Goal: Task Accomplishment & Management: Complete application form

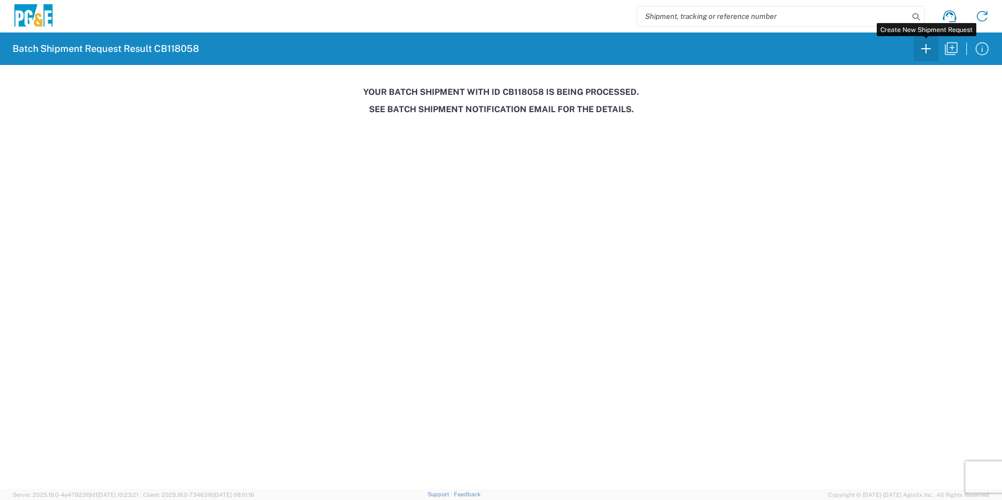
click at [919, 46] on icon "button" at bounding box center [925, 48] width 17 height 17
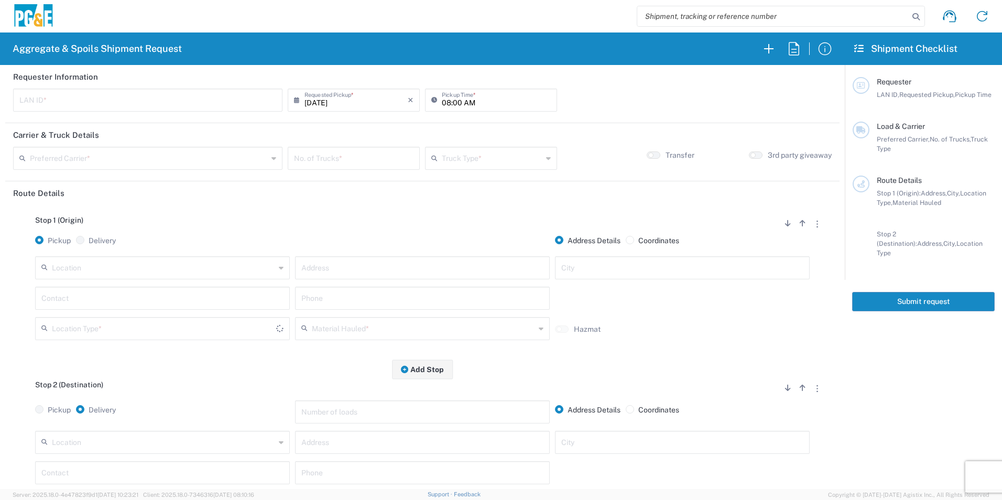
click at [109, 95] on input "text" at bounding box center [147, 99] width 257 height 18
type input "NOF1"
click at [444, 101] on input "08:00 AM" at bounding box center [496, 99] width 109 height 18
click at [453, 100] on input "06:00 AM" at bounding box center [496, 99] width 109 height 18
type input "06:30 AM"
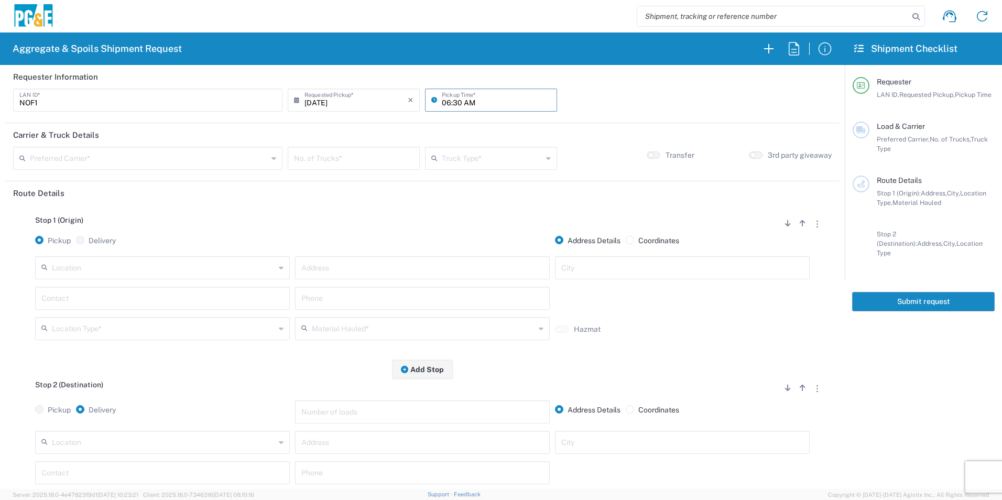
click at [180, 159] on input "text" at bounding box center [149, 157] width 238 height 18
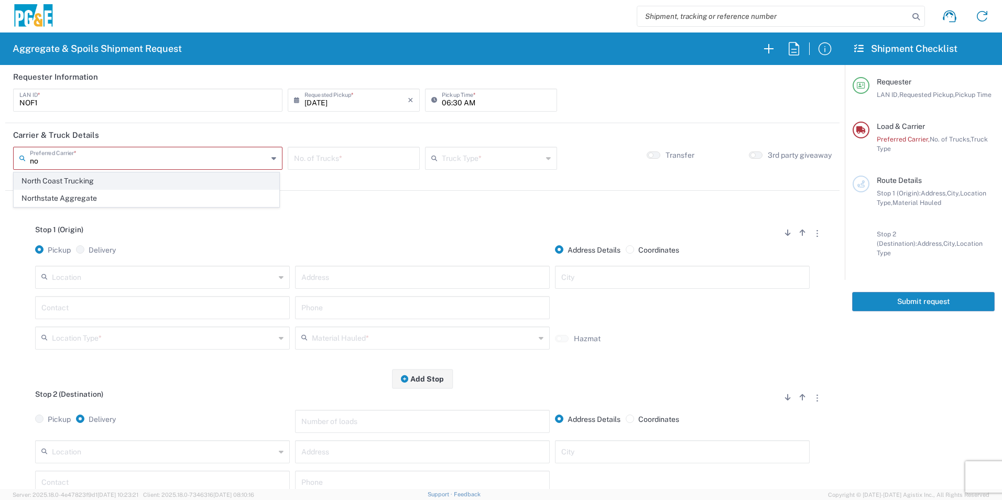
click at [136, 180] on span "North Coast Trucking" at bounding box center [146, 181] width 265 height 16
type input "North Coast Trucking"
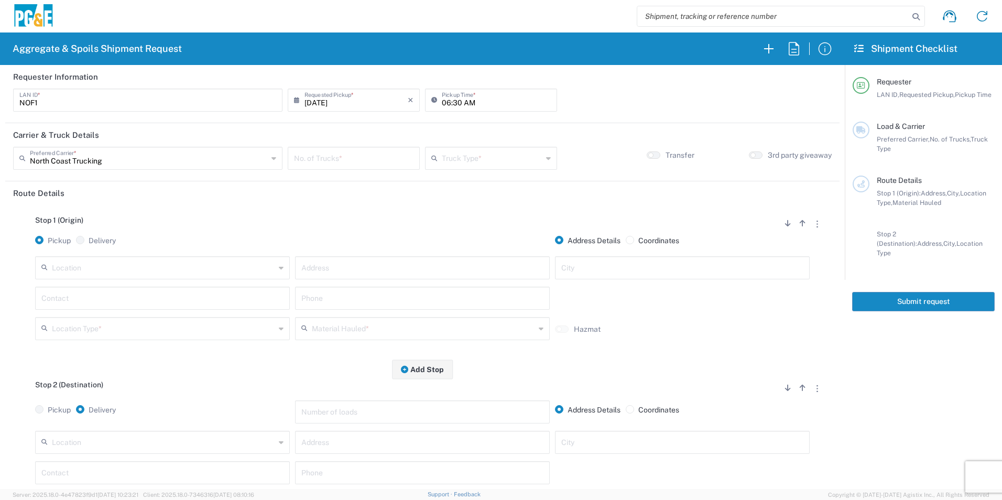
click at [317, 161] on input "number" at bounding box center [353, 157] width 119 height 18
type input "4"
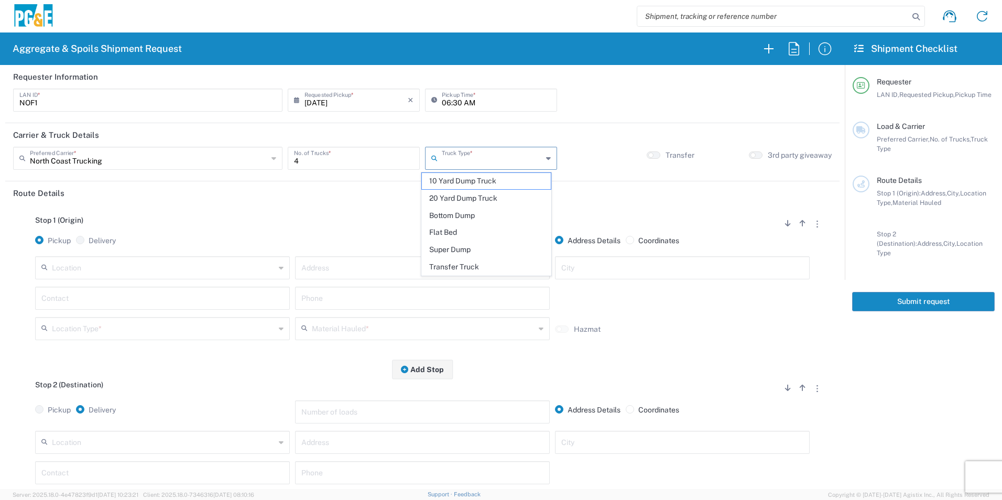
click at [456, 157] on input "text" at bounding box center [492, 157] width 101 height 18
click at [456, 245] on span "Super Dump" at bounding box center [486, 250] width 128 height 16
type input "Super Dump"
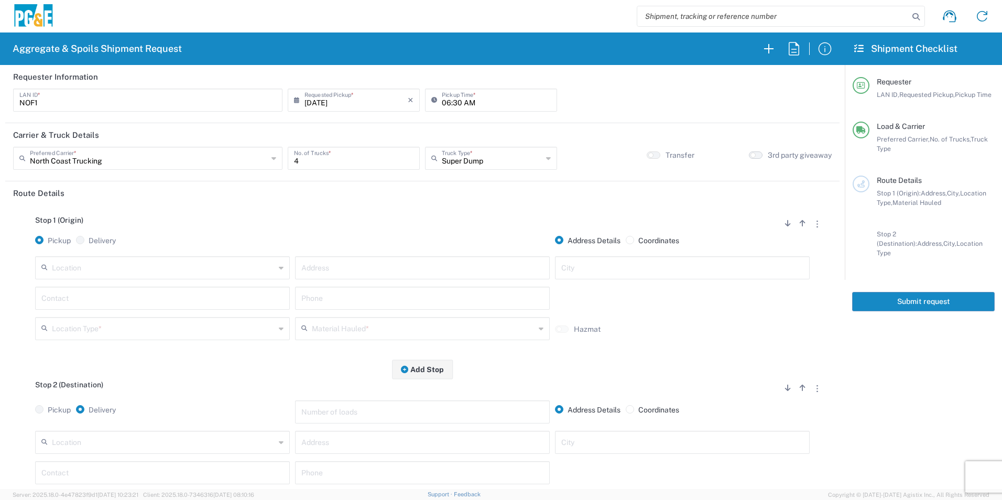
click at [749, 156] on button "button" at bounding box center [756, 154] width 14 height 7
click at [161, 269] on input "text" at bounding box center [163, 267] width 223 height 18
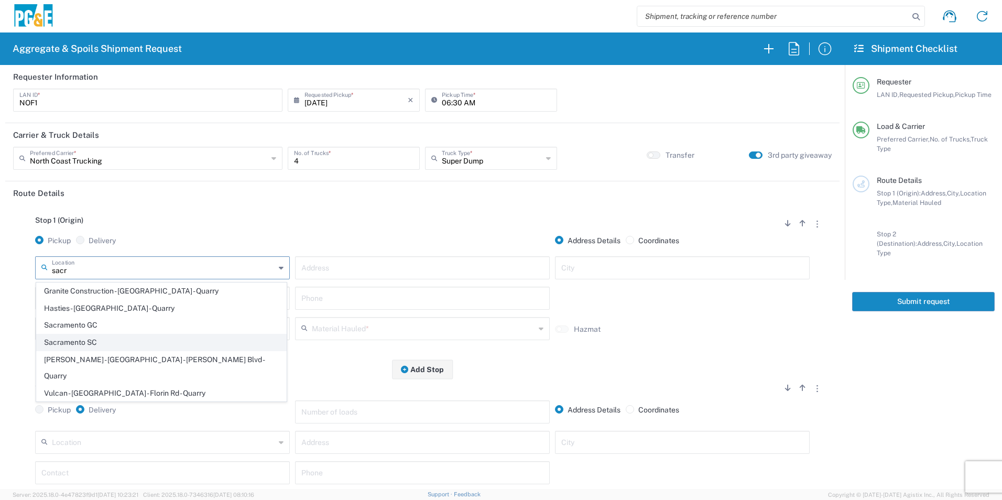
click at [84, 338] on span "Sacramento SC" at bounding box center [161, 342] width 249 height 16
type input "Sacramento SC"
type input "5555 Florin-Perkins Rd"
type input "Sacramento"
type input "Business No Loading Dock"
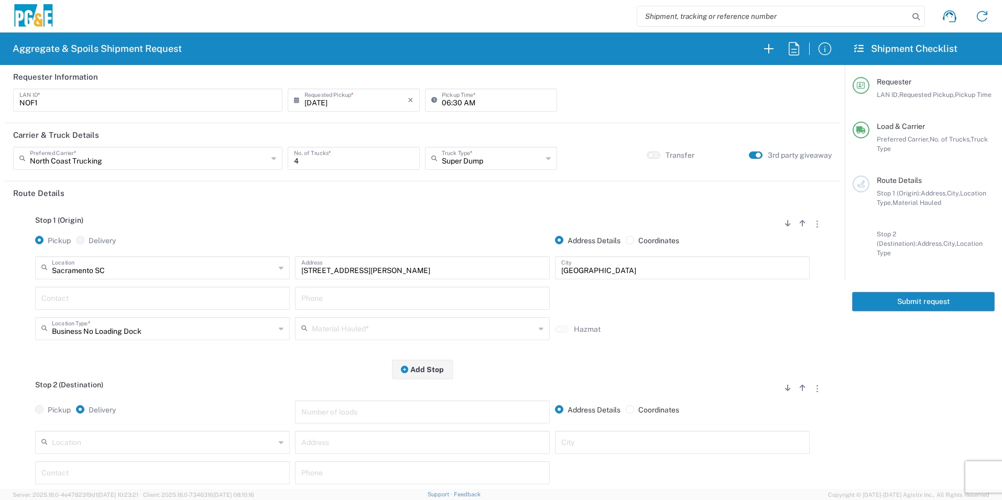
click at [107, 300] on input "text" at bounding box center [162, 297] width 242 height 18
click at [160, 321] on p "Niles Freeman, 415-264-0434" at bounding box center [162, 323] width 241 height 13
type input "Niles Freeman"
type input "415-264-0434"
click at [387, 328] on input "text" at bounding box center [423, 328] width 223 height 18
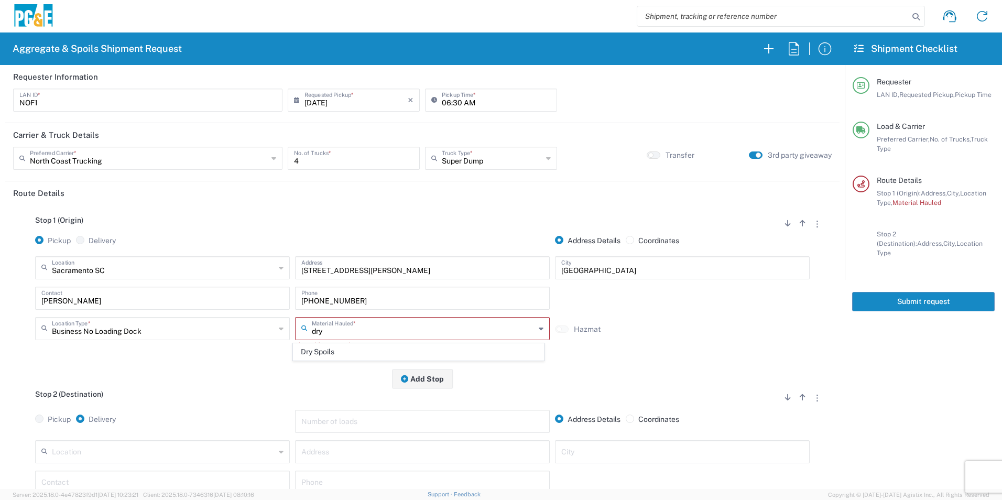
drag, startPoint x: 346, startPoint y: 349, endPoint x: 338, endPoint y: 354, distance: 9.4
click at [345, 349] on span "Dry Spoils" at bounding box center [417, 352] width 249 height 16
type input "Dry Spoils"
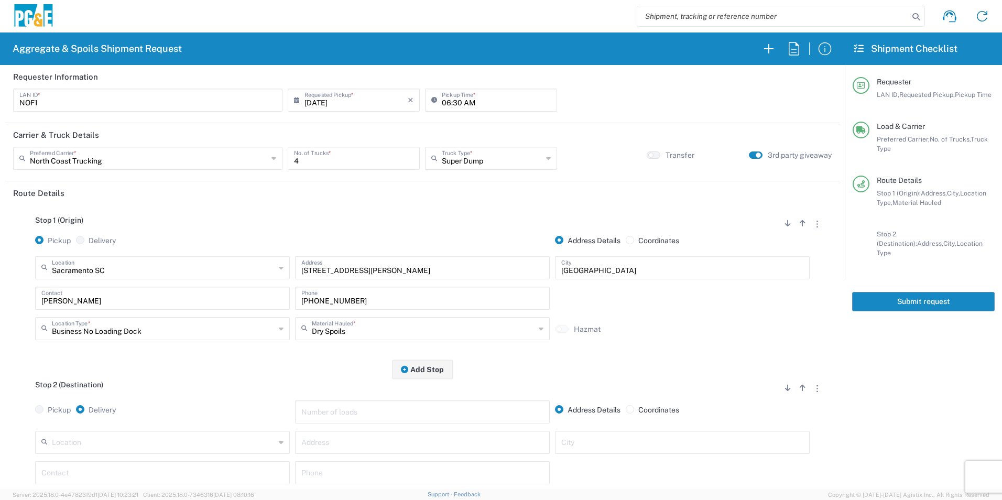
click at [344, 444] on input "text" at bounding box center [422, 441] width 242 height 18
type input "10576 Wilton Rd"
type input "Elk Grove"
click at [216, 472] on input "Niles" at bounding box center [162, 472] width 242 height 18
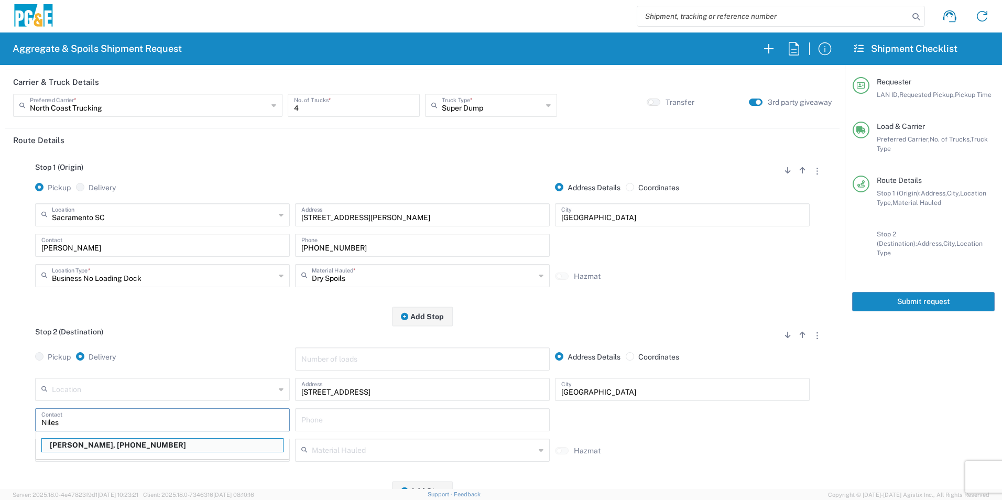
scroll to position [70, 0]
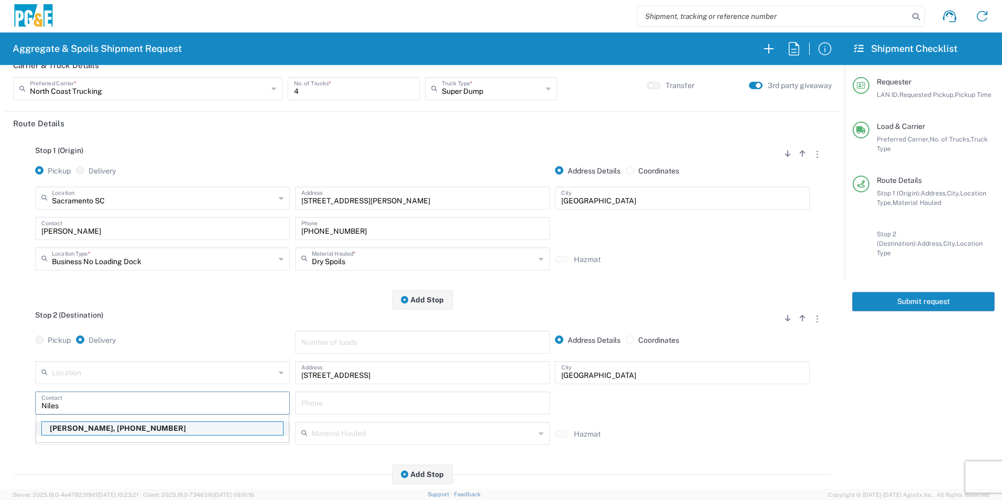
click at [132, 431] on p "Niles Freeman, 415-264-0434" at bounding box center [162, 428] width 241 height 13
type input "Niles Freeman"
type input "415-264-0434"
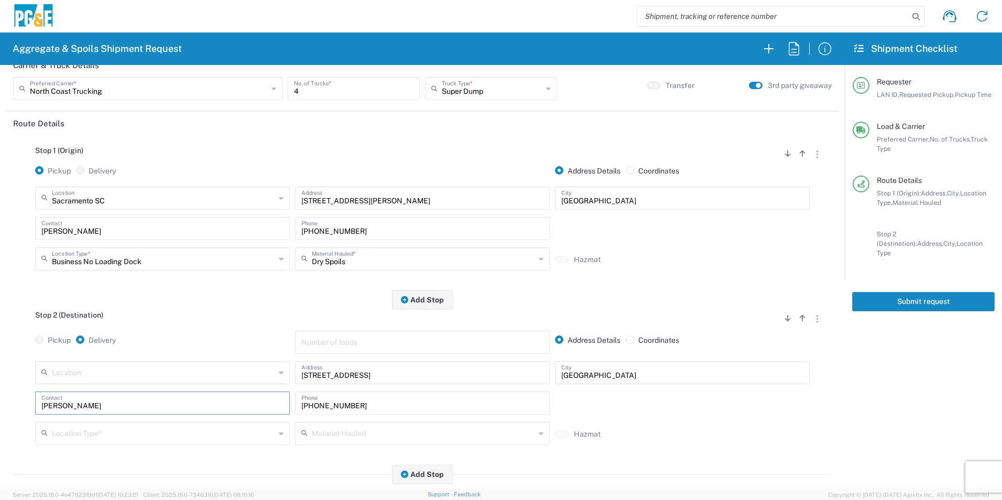
click at [200, 428] on input "text" at bounding box center [163, 432] width 223 height 18
click at [92, 391] on span "Other" at bounding box center [161, 396] width 249 height 16
type input "Other"
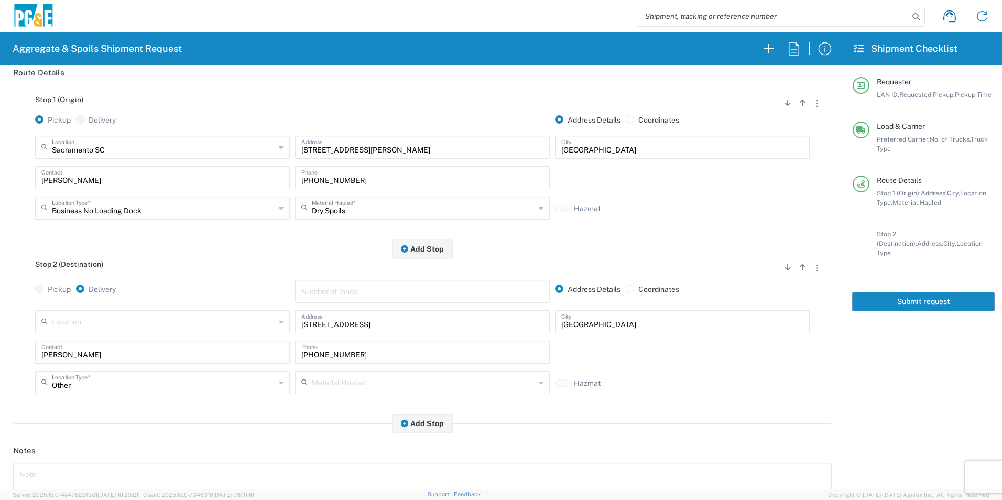
scroll to position [0, 0]
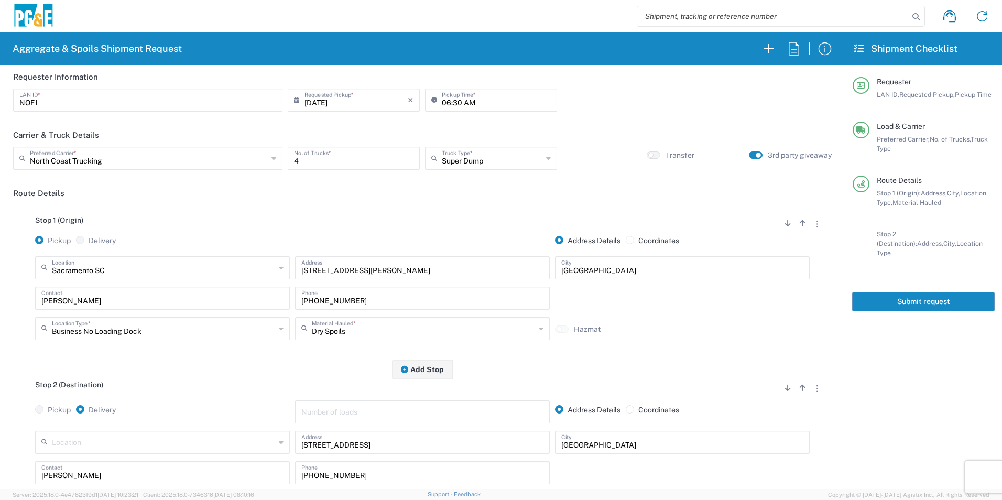
click at [949, 295] on button "Submit request" at bounding box center [923, 301] width 143 height 19
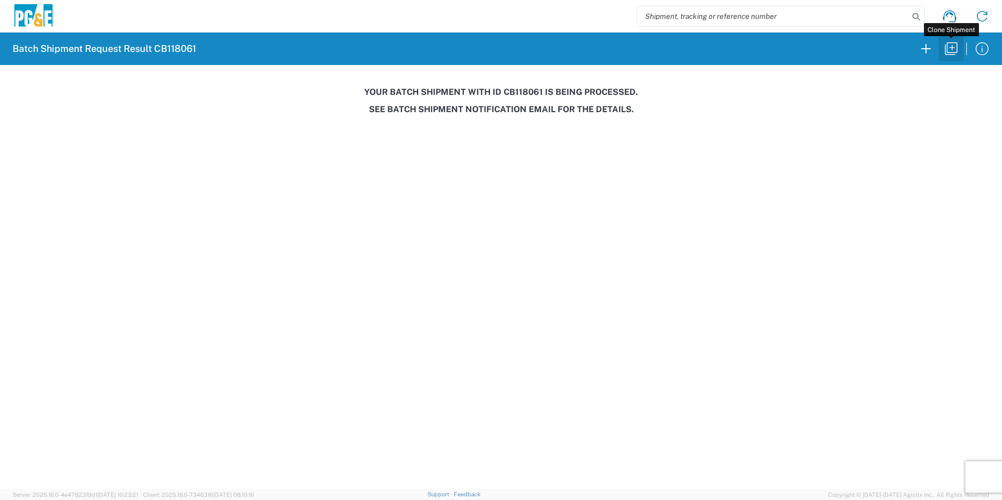
click at [953, 50] on icon "button" at bounding box center [951, 48] width 17 height 17
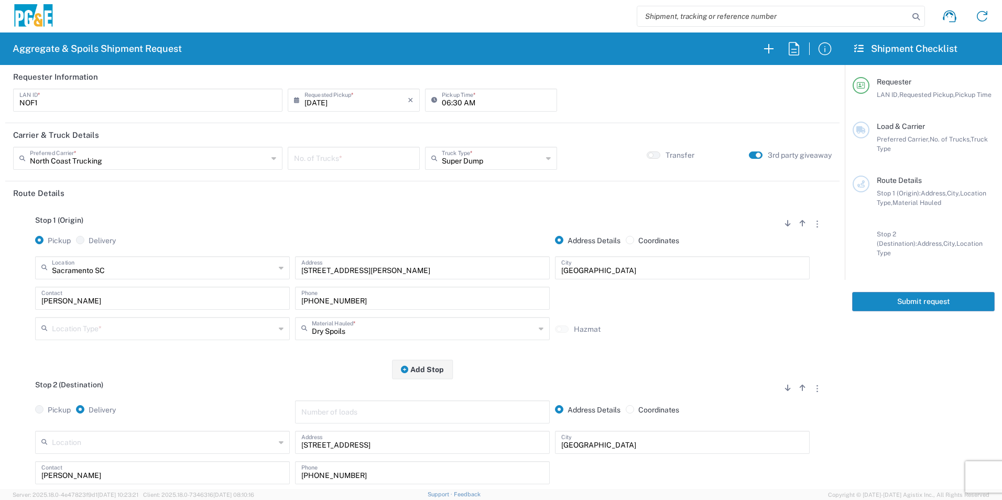
click at [454, 103] on input "06:30 AM" at bounding box center [496, 99] width 109 height 18
click at [455, 101] on input "06:30 AM" at bounding box center [496, 99] width 109 height 18
type input "06:45 AM"
click at [352, 158] on input "number" at bounding box center [353, 157] width 119 height 18
type input "3"
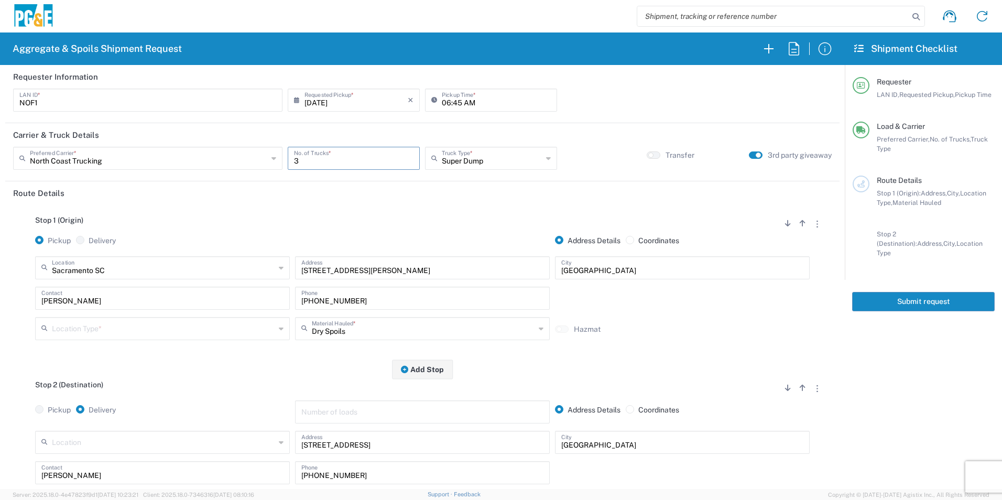
click at [86, 332] on input "text" at bounding box center [163, 328] width 223 height 18
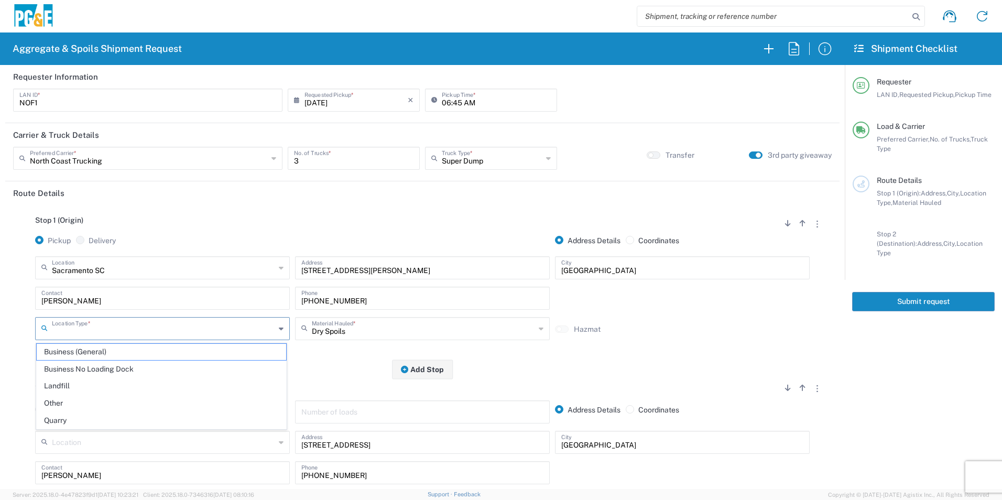
drag, startPoint x: 80, startPoint y: 366, endPoint x: 84, endPoint y: 363, distance: 5.7
click at [80, 366] on span "Business No Loading Dock" at bounding box center [161, 369] width 249 height 16
type input "Business No Loading Dock"
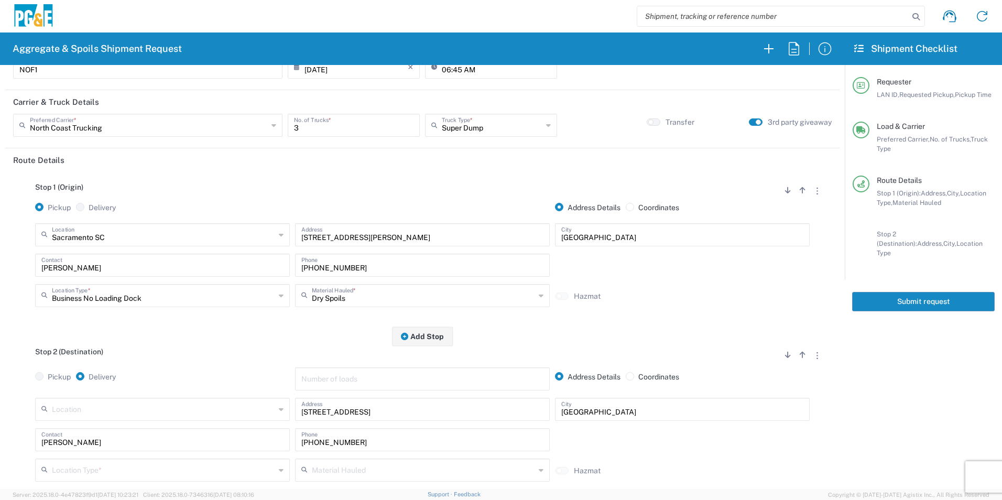
scroll to position [105, 0]
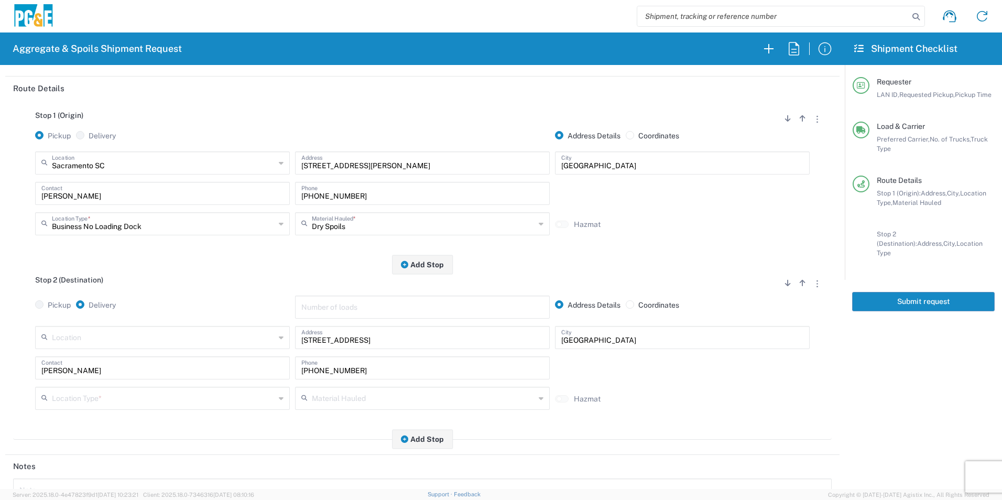
click at [84, 393] on input "text" at bounding box center [163, 397] width 223 height 18
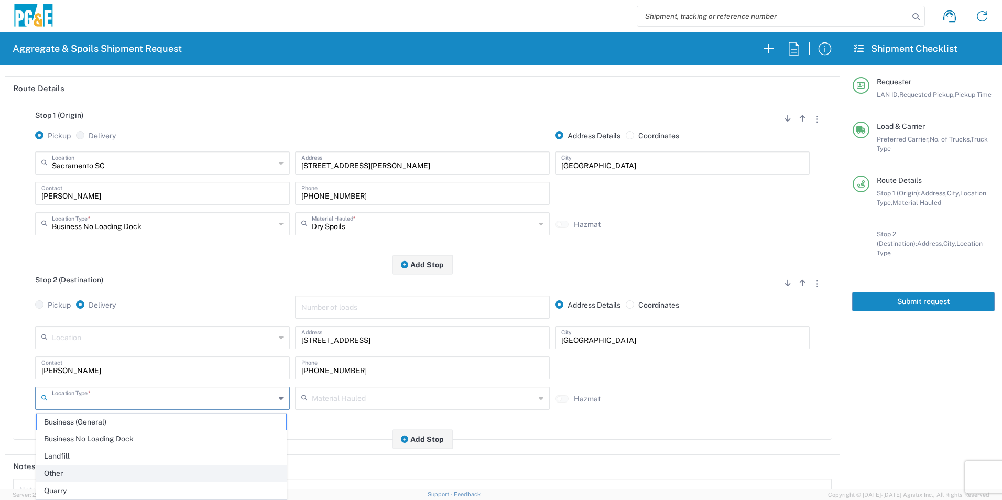
click at [54, 473] on span "Other" at bounding box center [161, 473] width 249 height 16
type input "Other"
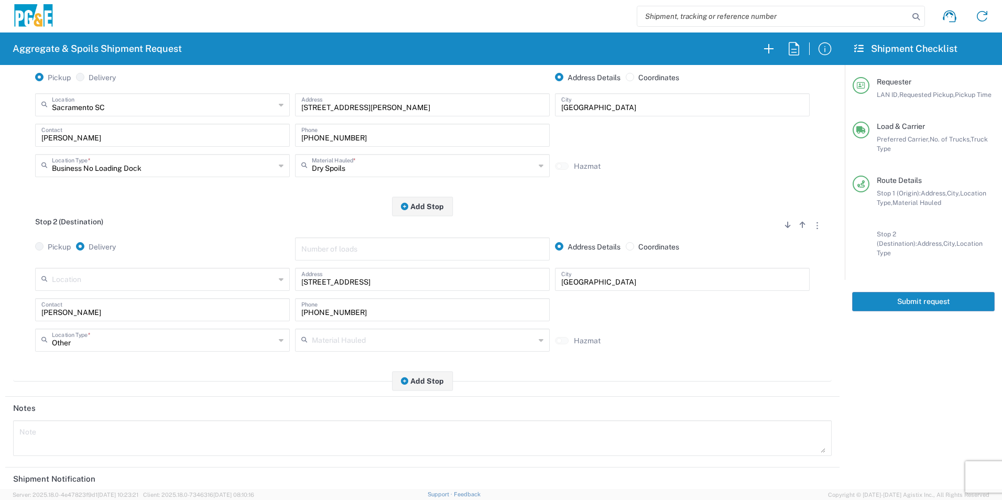
scroll to position [262, 0]
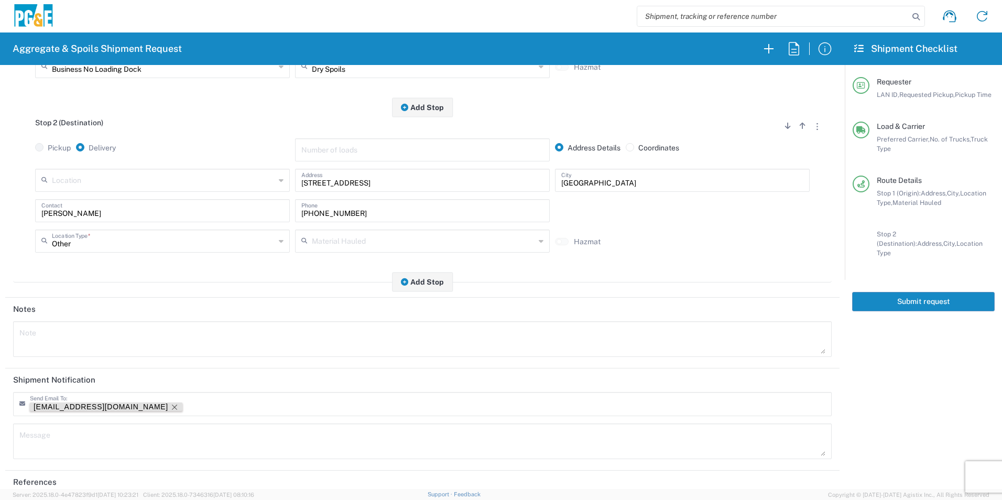
click at [172, 407] on icon "Remove tag" at bounding box center [174, 406] width 5 height 5
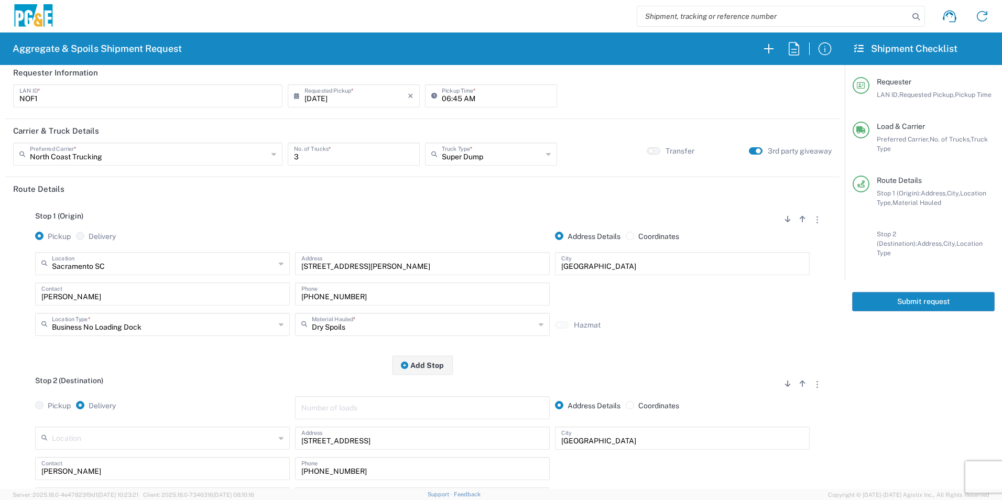
scroll to position [0, 0]
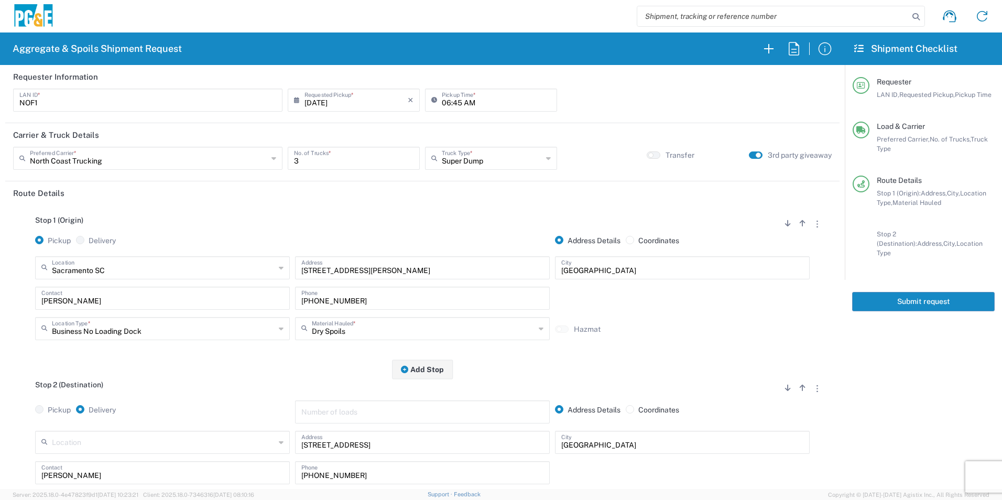
click at [917, 293] on button "Submit request" at bounding box center [923, 301] width 143 height 19
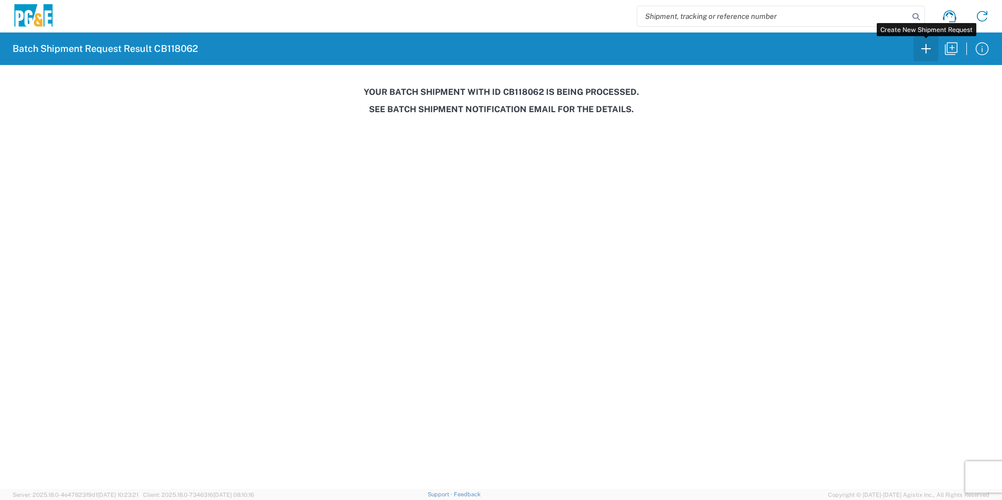
click at [930, 52] on icon "button" at bounding box center [925, 48] width 17 height 17
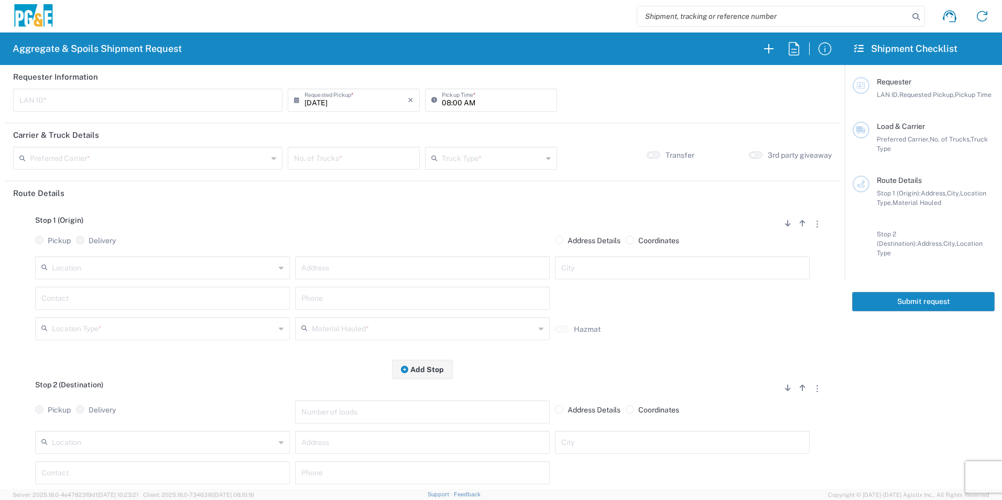
click at [146, 97] on input "text" at bounding box center [147, 99] width 257 height 18
type input "S1B3"
click at [443, 102] on input "08:00 AM" at bounding box center [496, 99] width 109 height 18
click at [454, 99] on input "07:00 AM" at bounding box center [496, 99] width 109 height 18
type input "07:30 AM"
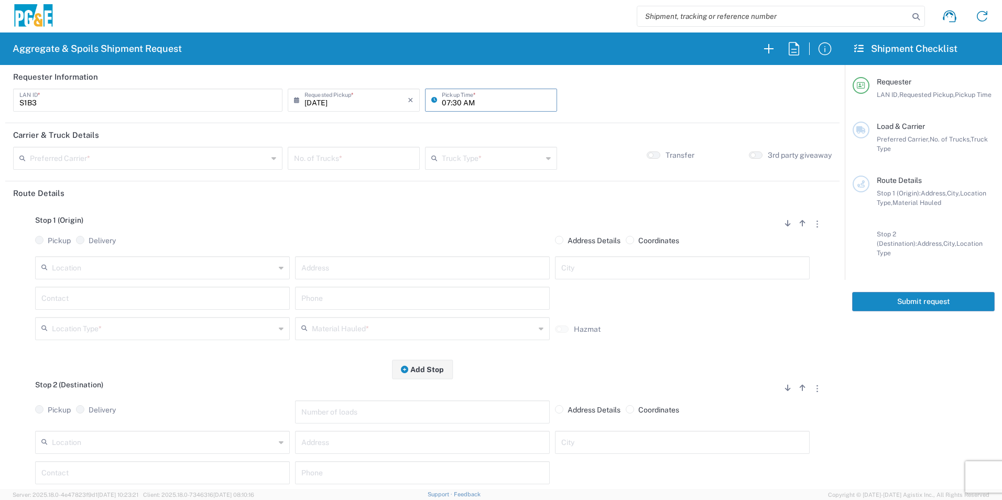
click at [186, 160] on input "text" at bounding box center [149, 157] width 238 height 18
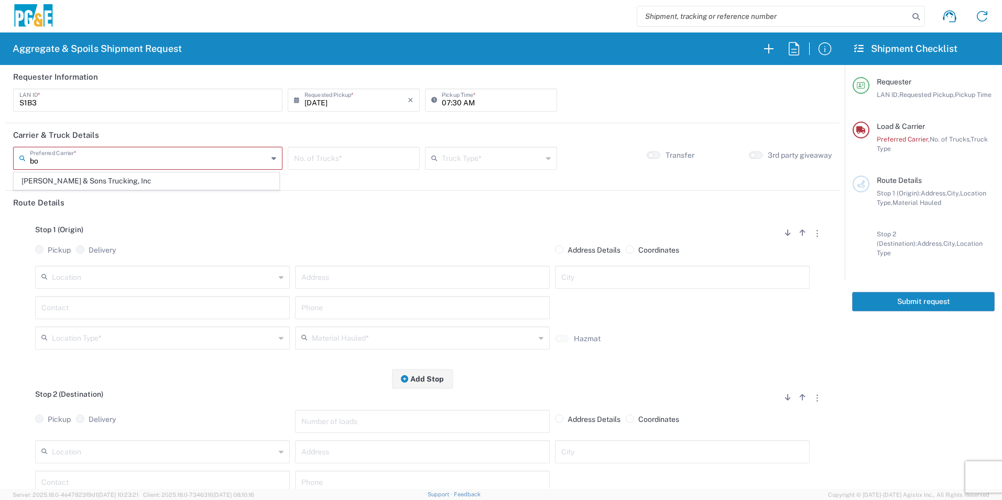
drag, startPoint x: 111, startPoint y: 180, endPoint x: 132, endPoint y: 175, distance: 22.0
click at [110, 180] on span "[PERSON_NAME] & Sons Trucking, Inc" at bounding box center [146, 181] width 265 height 16
type input "[PERSON_NAME] & Sons Trucking, Inc"
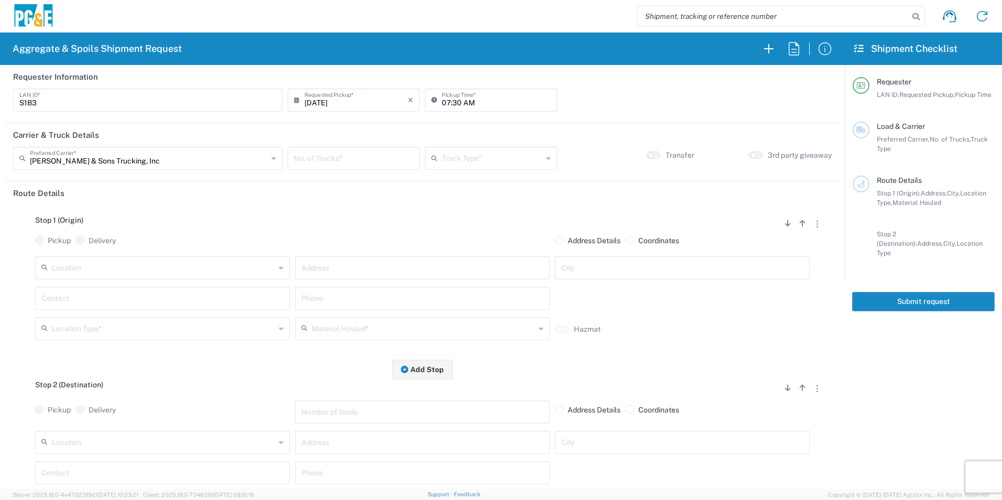
click at [345, 156] on input "number" at bounding box center [353, 157] width 119 height 18
type input "8"
click at [455, 161] on input "text" at bounding box center [492, 157] width 101 height 18
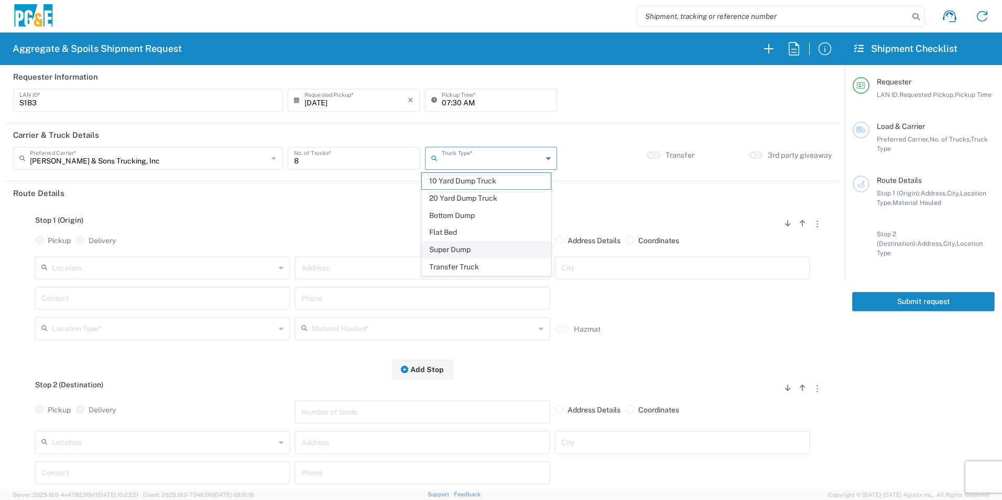
click at [459, 247] on span "Super Dump" at bounding box center [486, 250] width 128 height 16
type input "Super Dump"
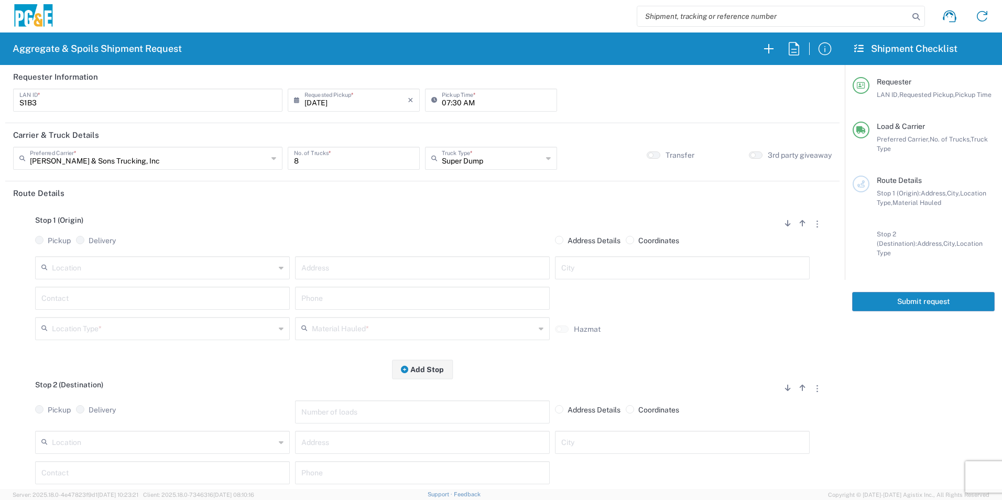
click at [143, 275] on input "text" at bounding box center [163, 267] width 223 height 18
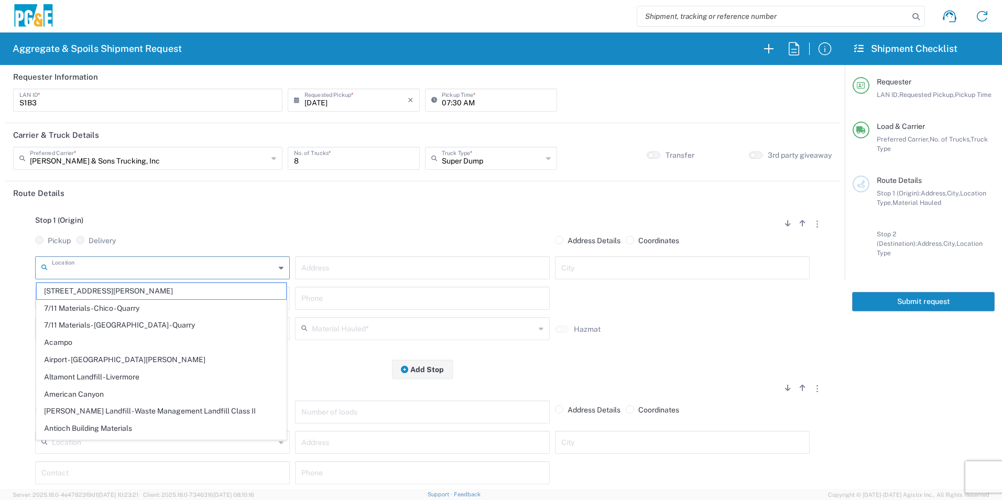
click at [377, 265] on input "text" at bounding box center [422, 267] width 242 height 18
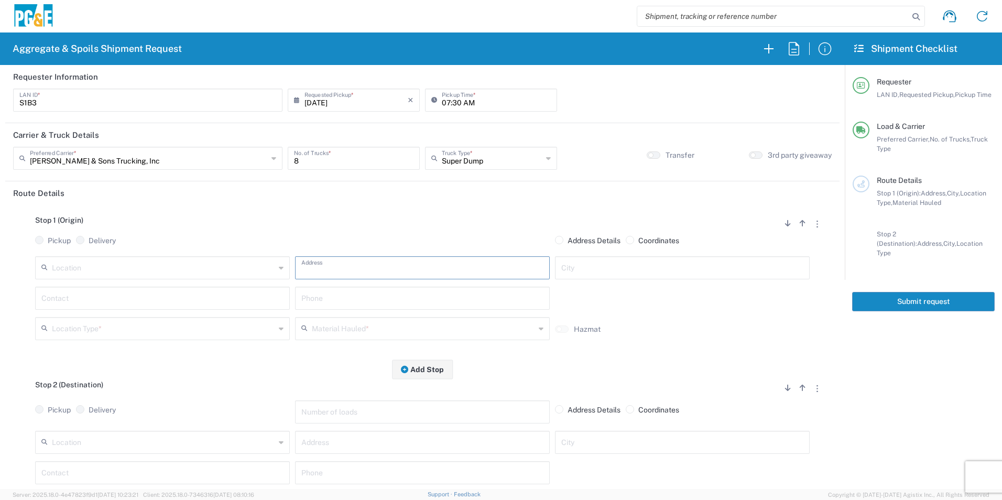
click at [369, 267] on input "text" at bounding box center [422, 267] width 242 height 18
type input "5020 Browns Valley Rd"
type input "M"
type input "Browns Valley"
click at [196, 295] on input "text" at bounding box center [162, 297] width 242 height 18
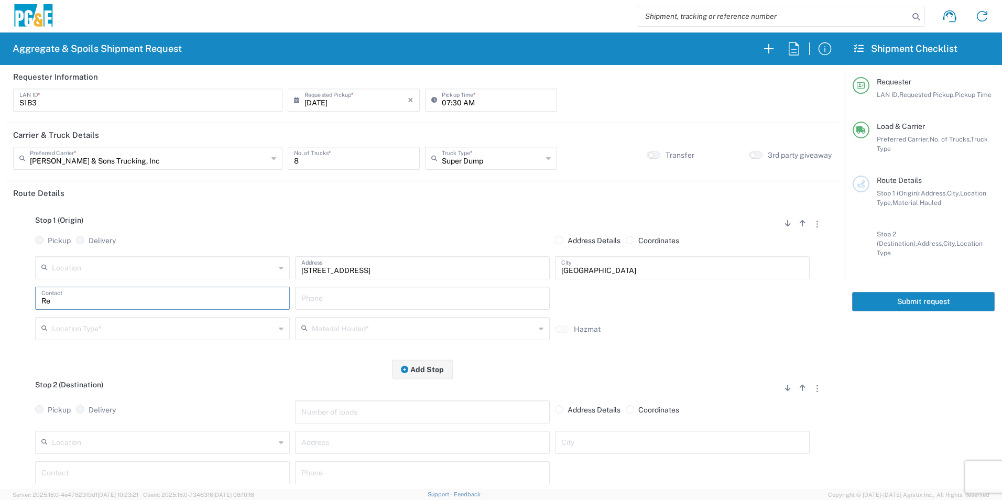
type input "R"
drag, startPoint x: 412, startPoint y: 271, endPoint x: 288, endPoint y: 269, distance: 123.7
click at [288, 269] on div "Location 17300 East Jahant Rd - Quarry 7/11 Materials - Chico - Quarry 7/11 Mat…" at bounding box center [422, 271] width 780 height 30
click at [389, 272] on input "5020 Browns Valley Rd" at bounding box center [422, 267] width 242 height 18
drag, startPoint x: 402, startPoint y: 271, endPoint x: 166, endPoint y: 251, distance: 237.1
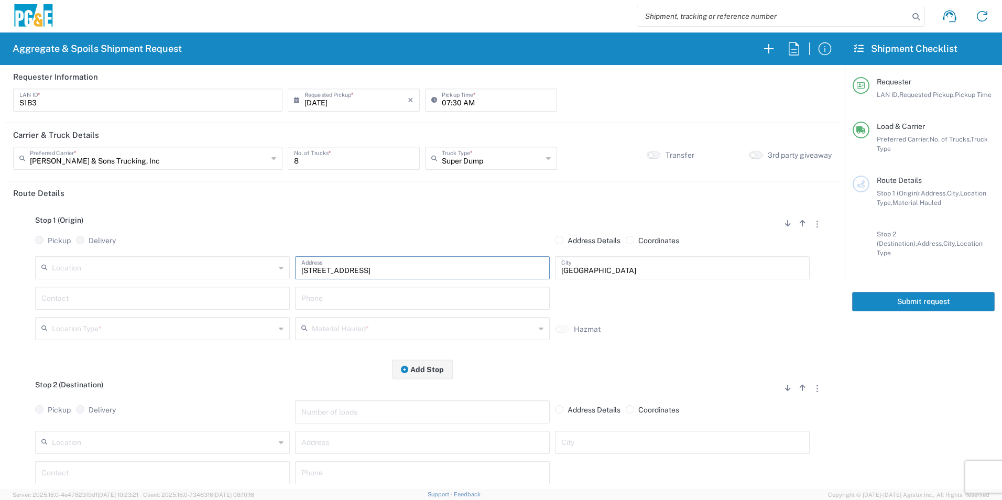
click at [166, 251] on div "Stop 1 (Origin) Add Stop Above Add Stop Below Remove Stop Pickup Delivery Addre…" at bounding box center [422, 287] width 818 height 165
paste input "792 BA-220"
type input "792 BA-220"
drag, startPoint x: 667, startPoint y: 273, endPoint x: 487, endPoint y: 262, distance: 180.6
click at [487, 262] on div "Location 17300 East Jahant Rd - Quarry 7/11 Materials - Chico - Quarry 7/11 Mat…" at bounding box center [422, 271] width 780 height 30
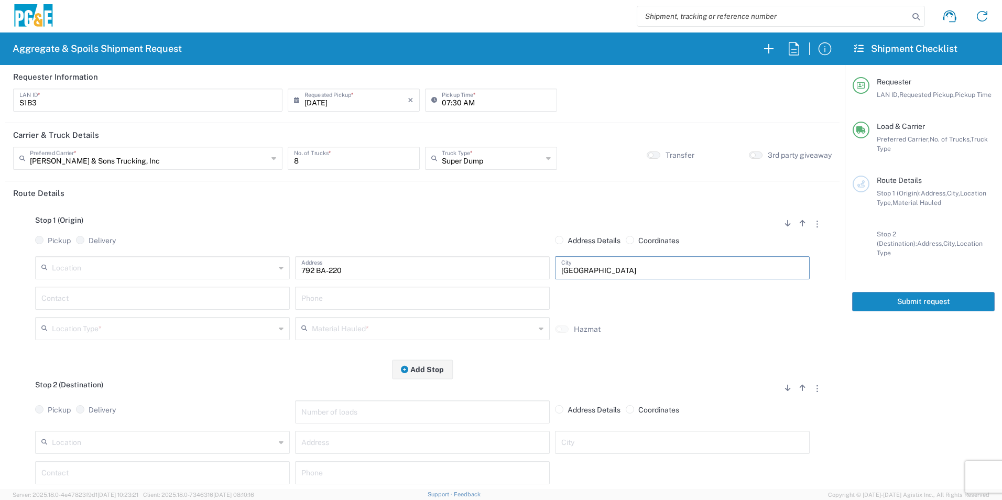
type input "Walnut Grove"
click at [153, 301] on input "text" at bounding box center [162, 297] width 242 height 18
type input "Sam"
click at [374, 293] on input "text" at bounding box center [422, 297] width 242 height 18
paste input "'530-524-1898"
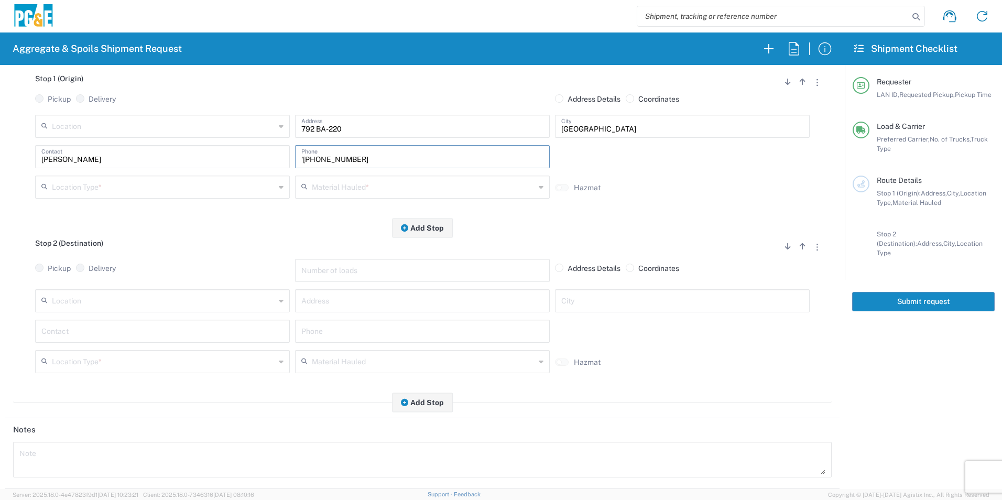
scroll to position [157, 0]
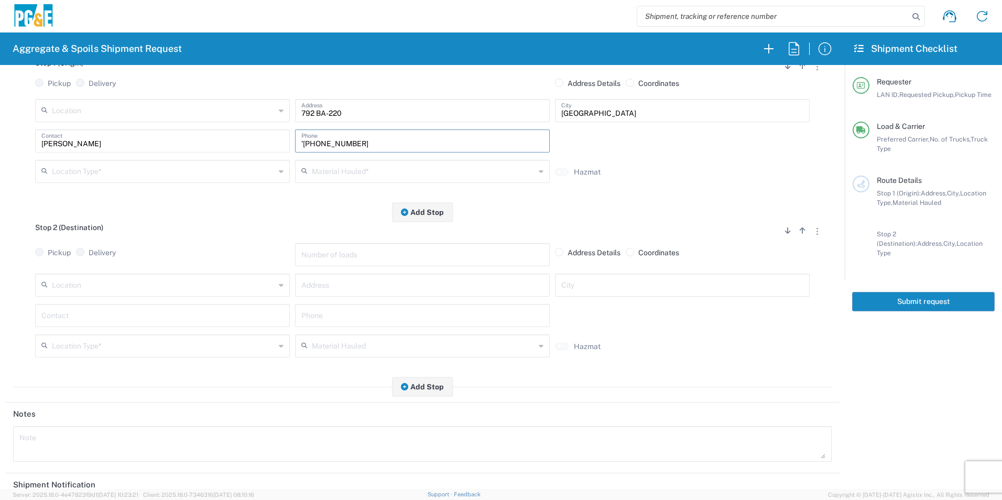
type input "'530-524-1898"
click at [342, 317] on input "text" at bounding box center [422, 314] width 242 height 18
paste input "'530-524-1898"
type input "'530-524-1898"
click at [180, 287] on input "text" at bounding box center [163, 284] width 223 height 18
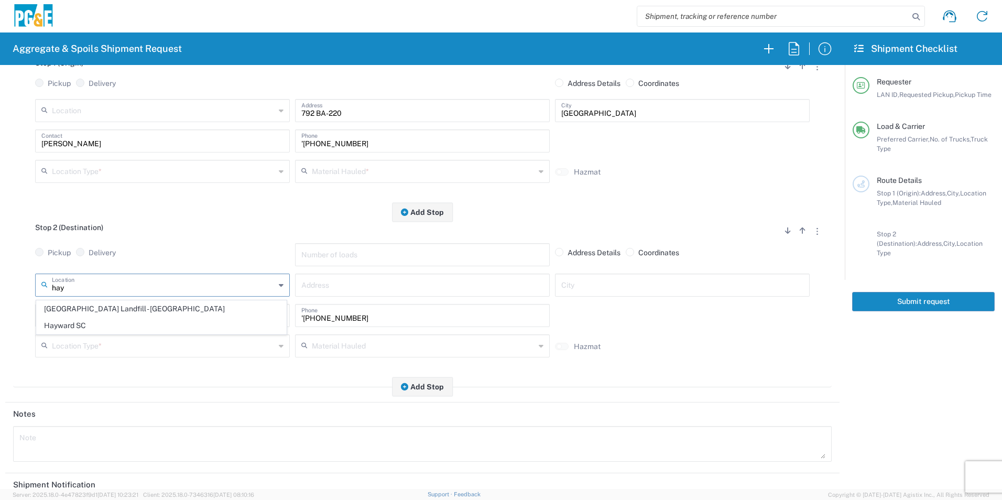
click at [149, 323] on span "Hayward SC" at bounding box center [161, 325] width 249 height 16
type input "Hayward SC"
type input "24300 Clawiter Rd"
type input "Hayward"
type input "Business No Loading Dock"
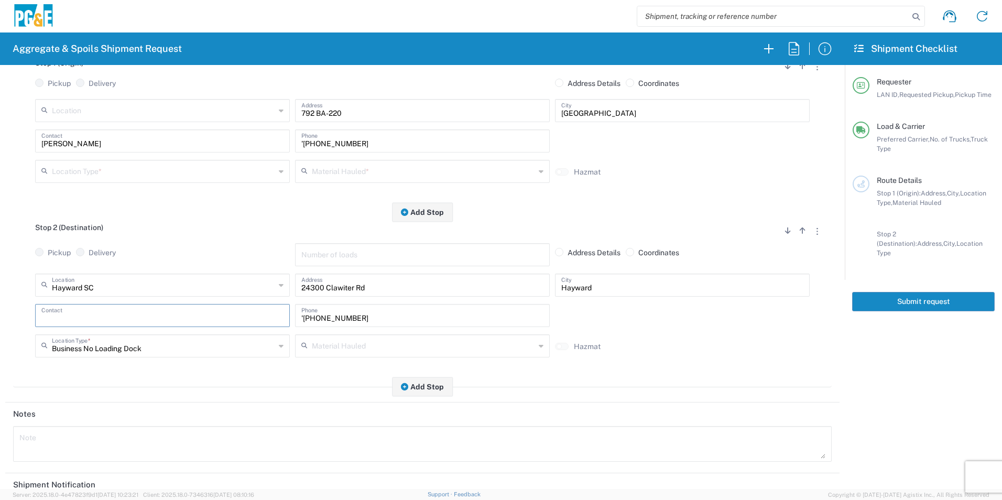
click at [145, 315] on input "text" at bounding box center [162, 314] width 242 height 18
type input "Sam"
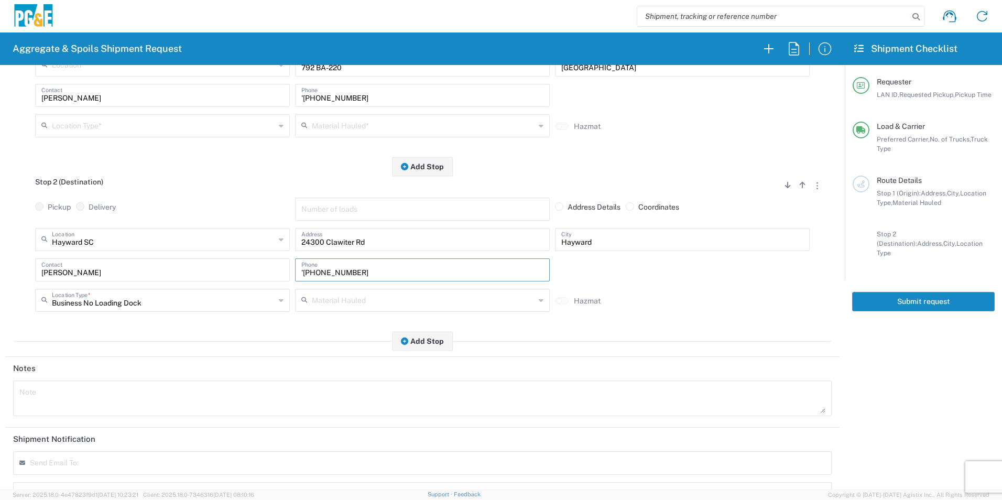
scroll to position [302, 0]
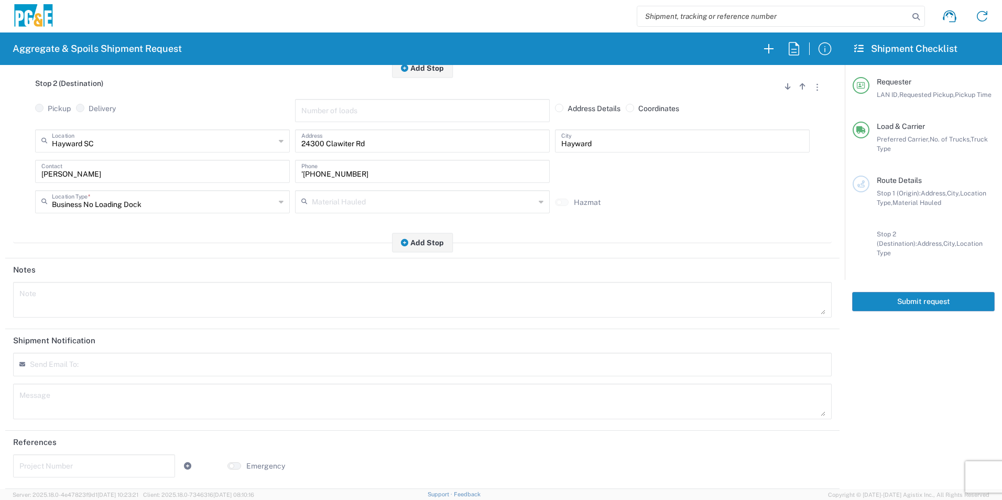
click at [103, 463] on input "text" at bounding box center [93, 465] width 149 height 18
paste input "35277988"
type input "35277988"
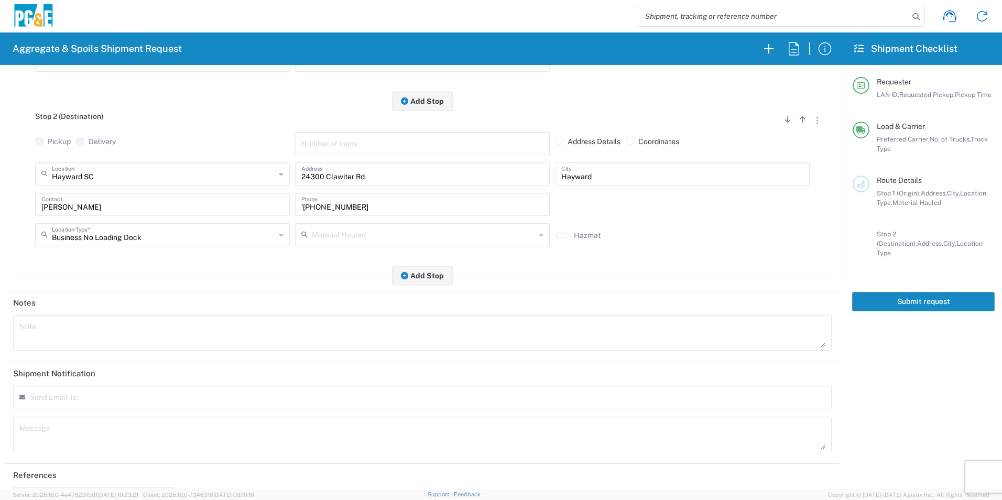
scroll to position [198, 0]
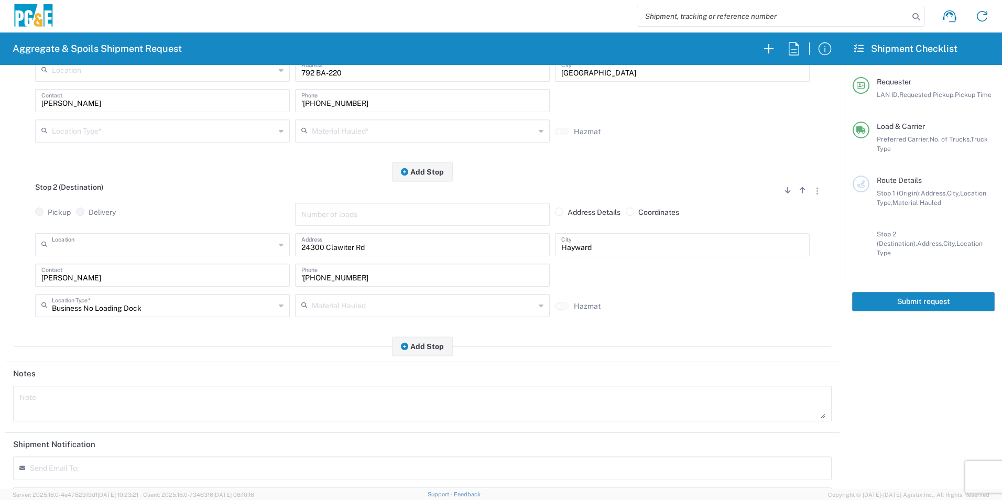
click at [150, 247] on input "text" at bounding box center [163, 244] width 223 height 18
click at [139, 286] on span "Hay Road Landfill - Vacaville" at bounding box center [161, 285] width 249 height 16
type input "Hay Road Landfill - Vacaville"
type input "6426 Hay Rd"
type input "Vacaville"
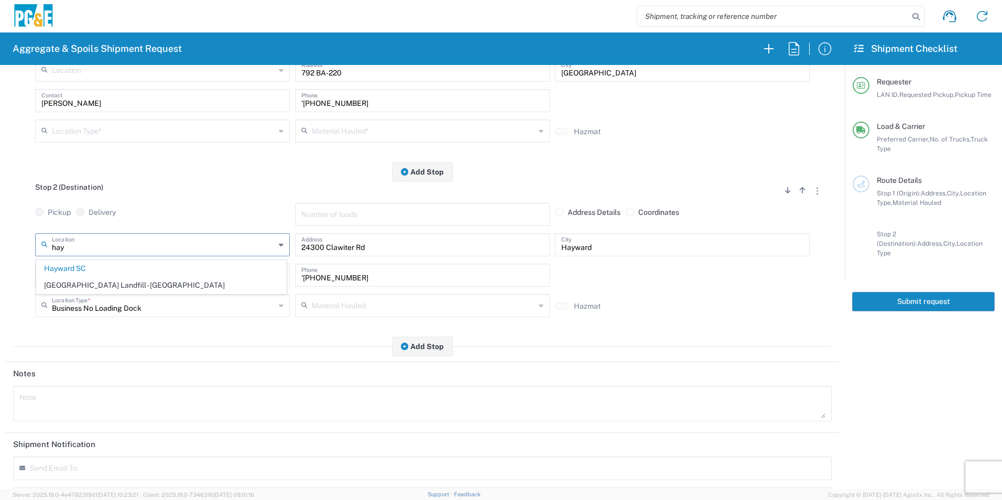
type input "Landfill"
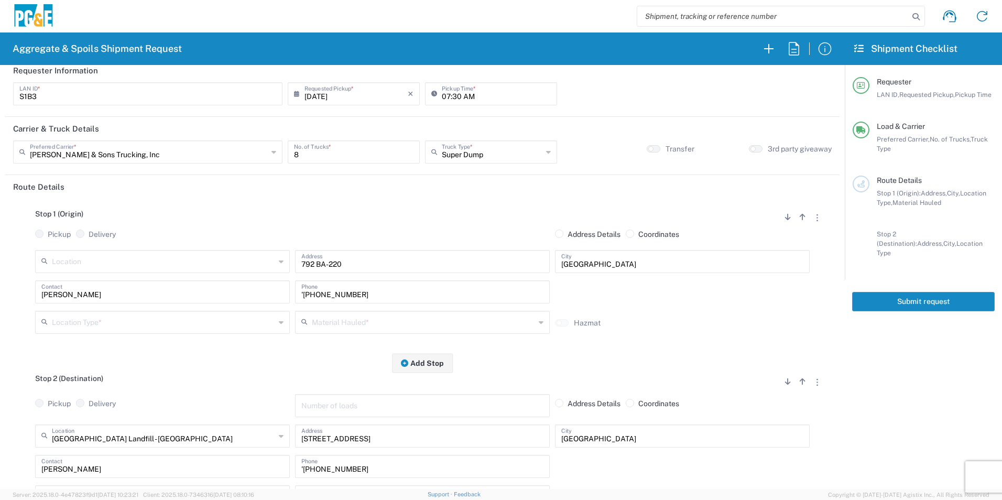
scroll to position [0, 0]
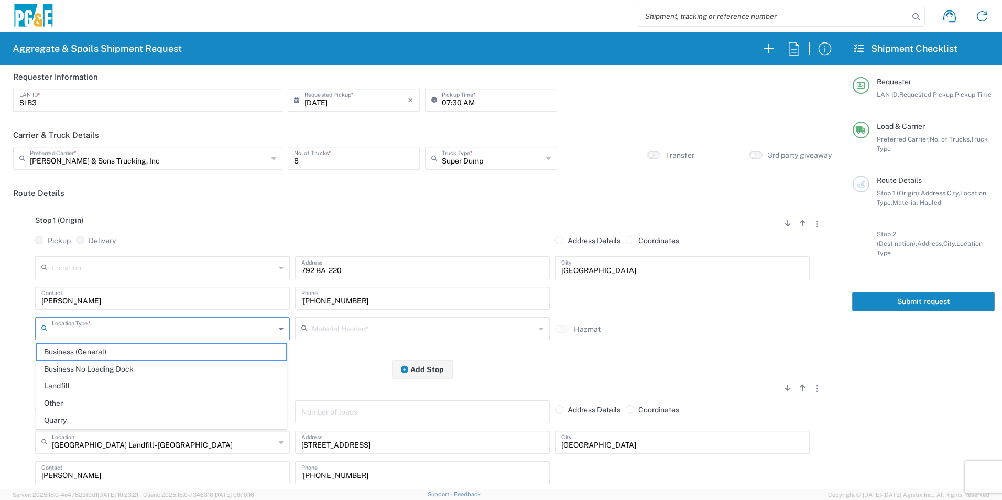
click at [92, 328] on input "text" at bounding box center [163, 328] width 223 height 18
click at [70, 403] on span "Other" at bounding box center [161, 403] width 249 height 16
type input "Other"
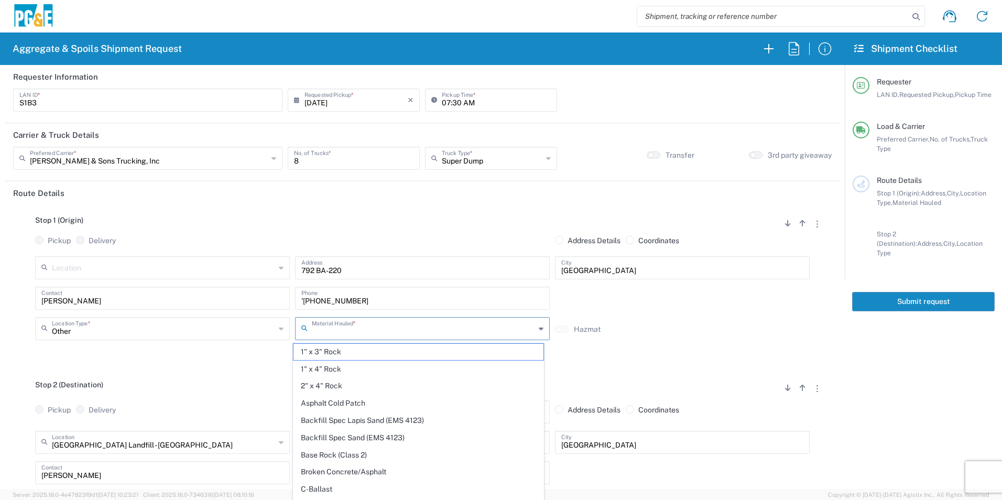
click at [380, 334] on input "text" at bounding box center [423, 328] width 223 height 18
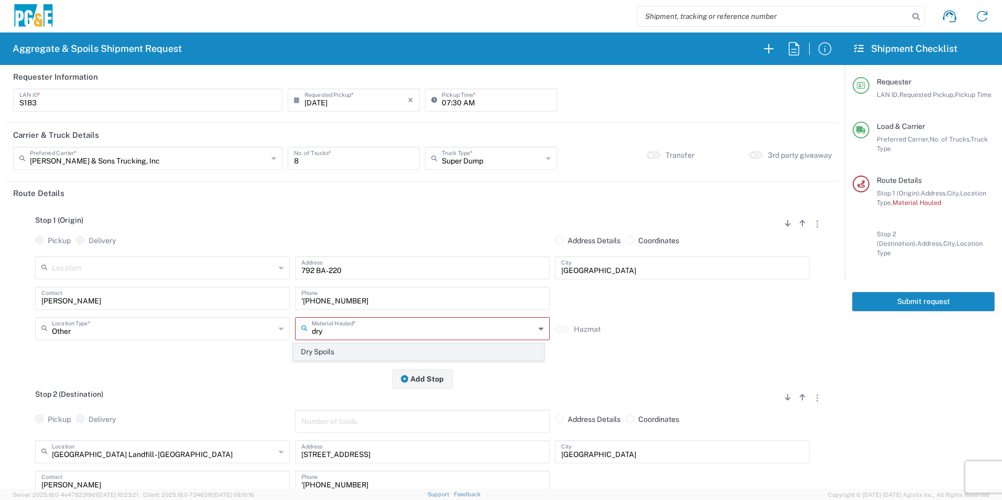
click at [335, 355] on span "Dry Spoils" at bounding box center [417, 352] width 249 height 16
type input "Dry Spoils"
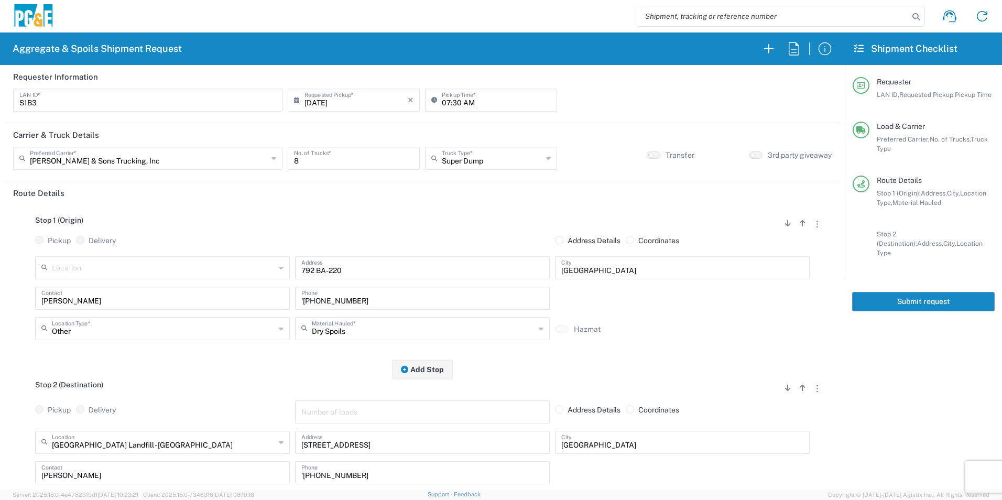
click at [869, 293] on button "Submit request" at bounding box center [923, 301] width 143 height 19
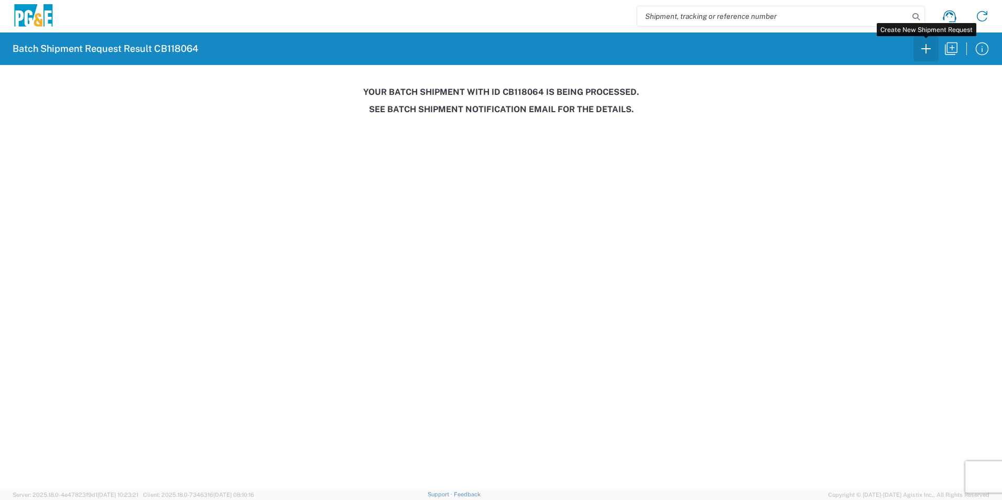
click at [925, 47] on icon "button" at bounding box center [925, 48] width 17 height 17
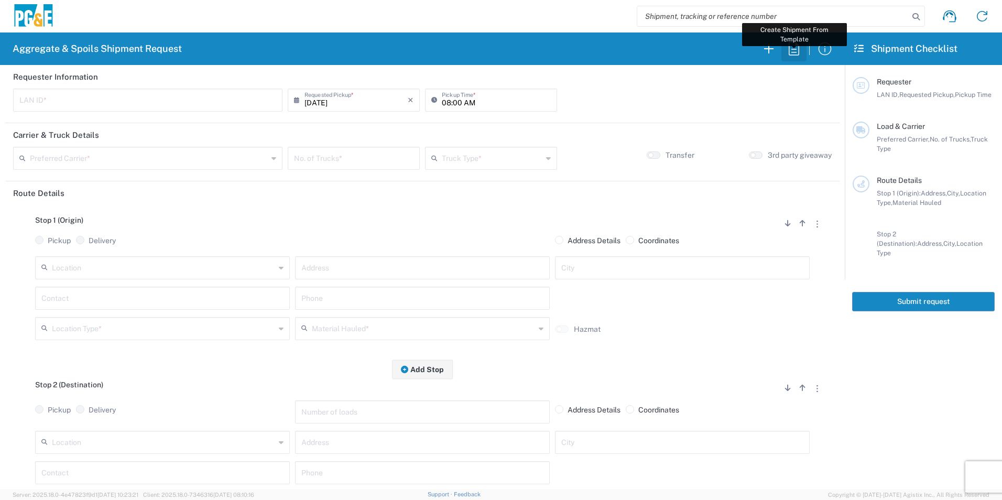
click at [794, 43] on icon "button" at bounding box center [793, 48] width 17 height 17
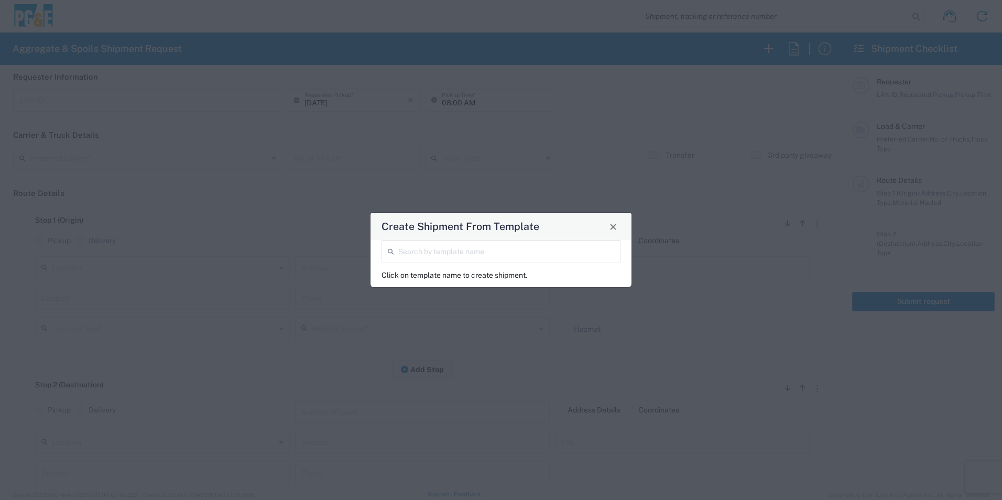
click at [535, 250] on input "search" at bounding box center [506, 251] width 216 height 18
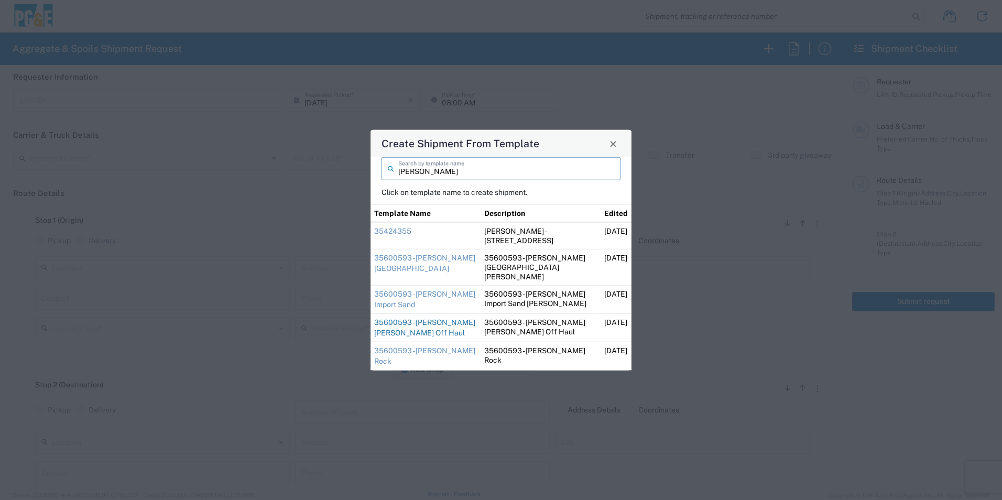
type input "jose"
click at [433, 318] on link "35600593 - Jose Alta Off Haul" at bounding box center [424, 327] width 101 height 19
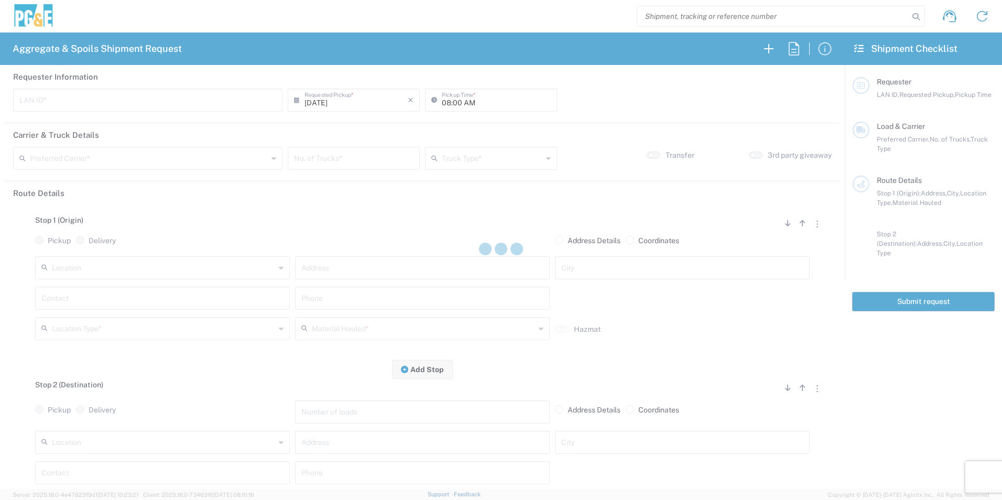
type input "J92Y"
type input "[PERSON_NAME] & Sons Trucking, Inc"
type input "Super Dump"
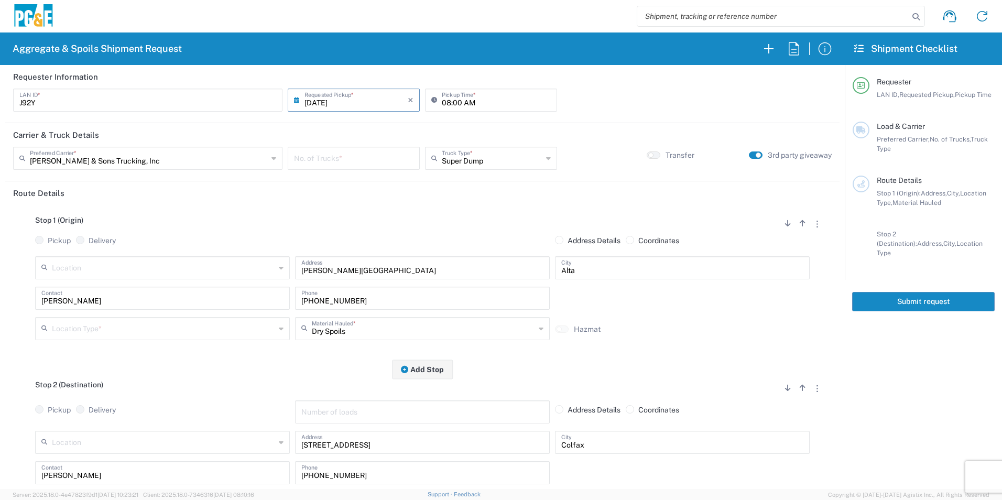
click at [347, 161] on input "number" at bounding box center [353, 157] width 119 height 18
type input "1"
click at [137, 326] on input "text" at bounding box center [163, 328] width 223 height 18
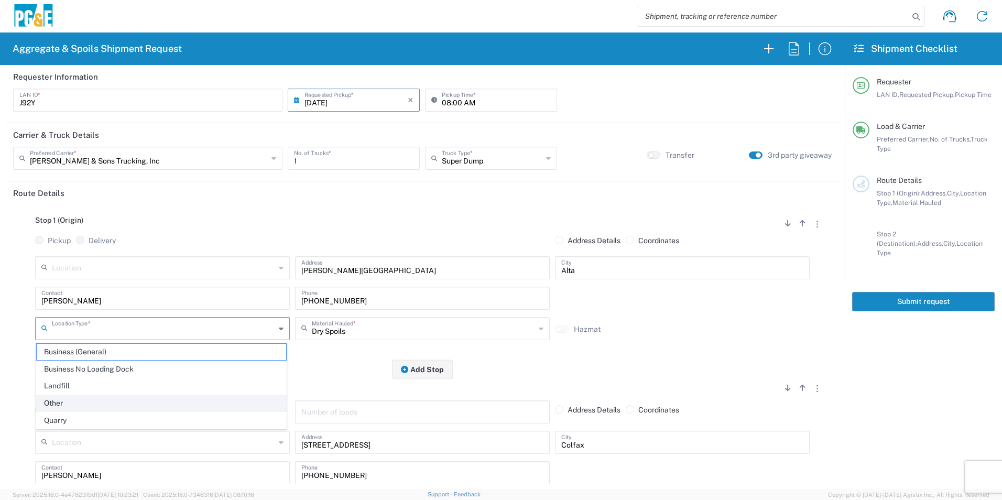
click at [61, 401] on span "Other" at bounding box center [161, 403] width 249 height 16
type input "Other"
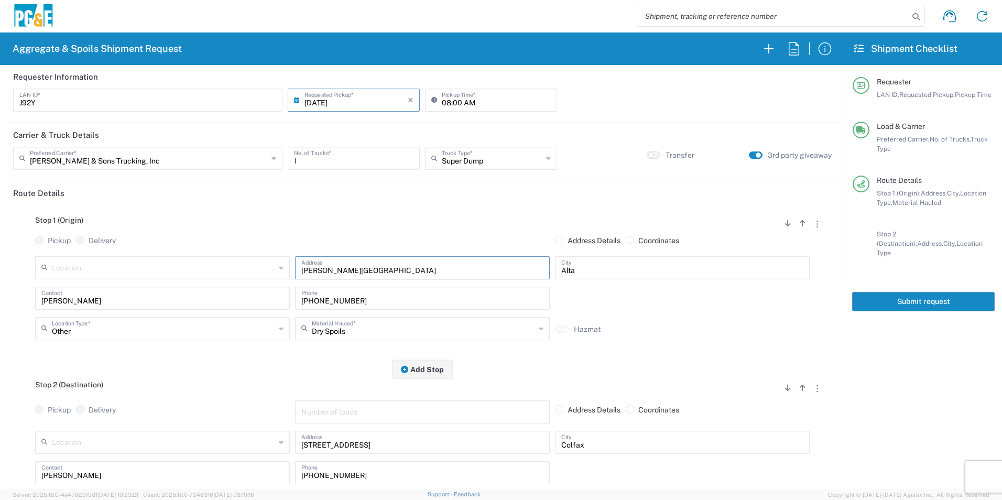
drag, startPoint x: 464, startPoint y: 269, endPoint x: 129, endPoint y: 258, distance: 334.9
click at [137, 258] on div "Location 17300 East Jahant Rd - Quarry 7/11 Materials - Chico - Quarry 7/11 Mat…" at bounding box center [422, 271] width 780 height 30
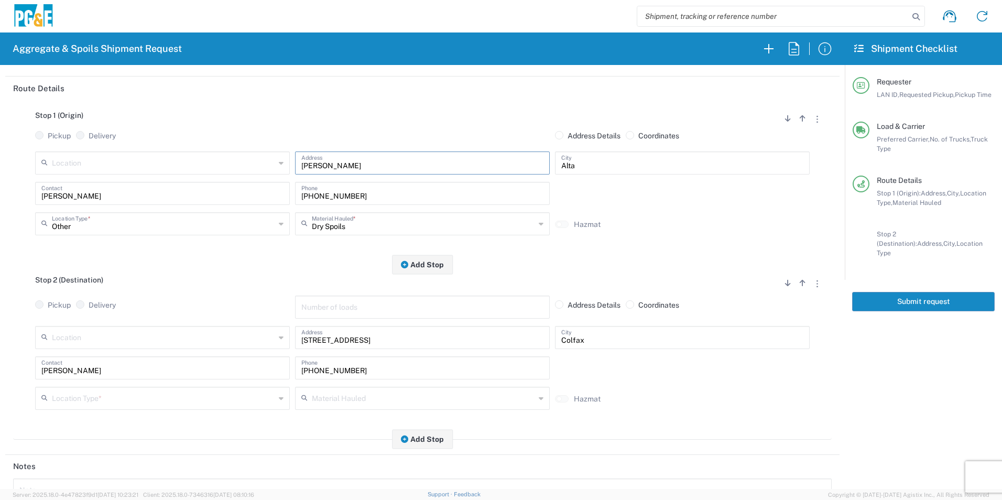
type input "Culberson Rd"
click at [147, 383] on div "Jose Contact" at bounding box center [162, 371] width 260 height 30
click at [143, 403] on input "text" at bounding box center [163, 397] width 223 height 18
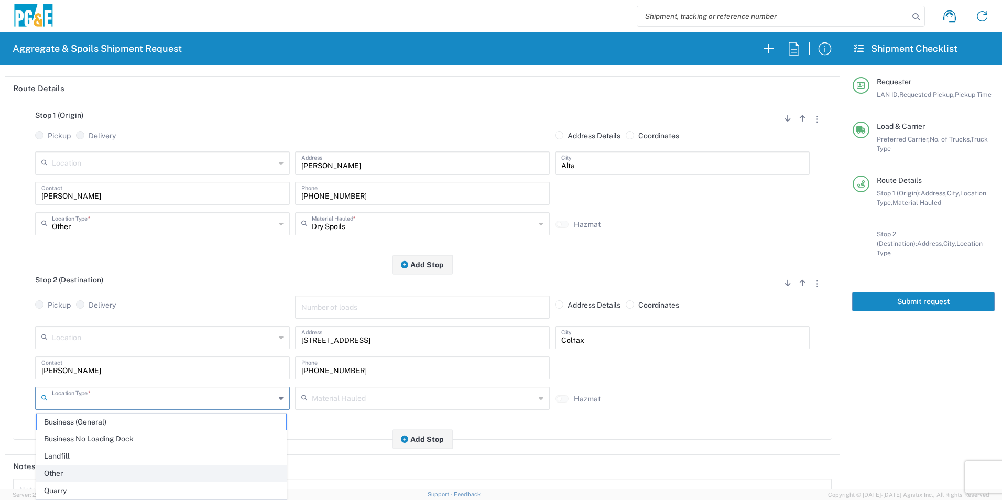
click at [109, 470] on span "Other" at bounding box center [161, 473] width 249 height 16
type input "Other"
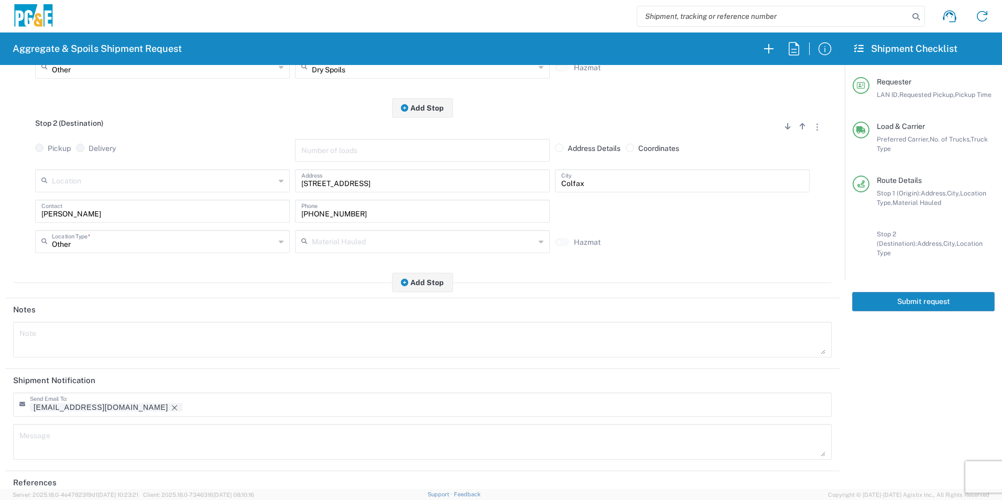
scroll to position [262, 0]
drag, startPoint x: 100, startPoint y: 408, endPoint x: 105, endPoint y: 407, distance: 6.0
click at [170, 408] on icon "Remove tag" at bounding box center [174, 407] width 8 height 8
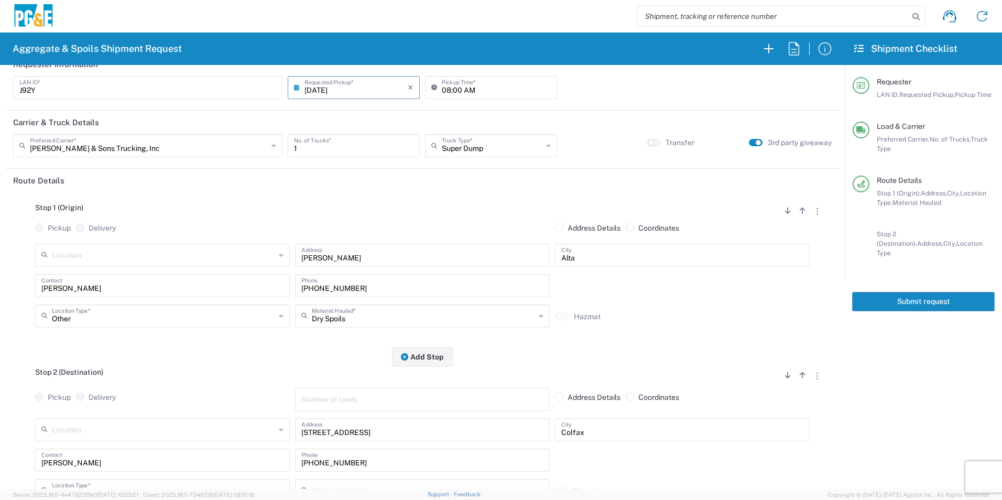
scroll to position [0, 0]
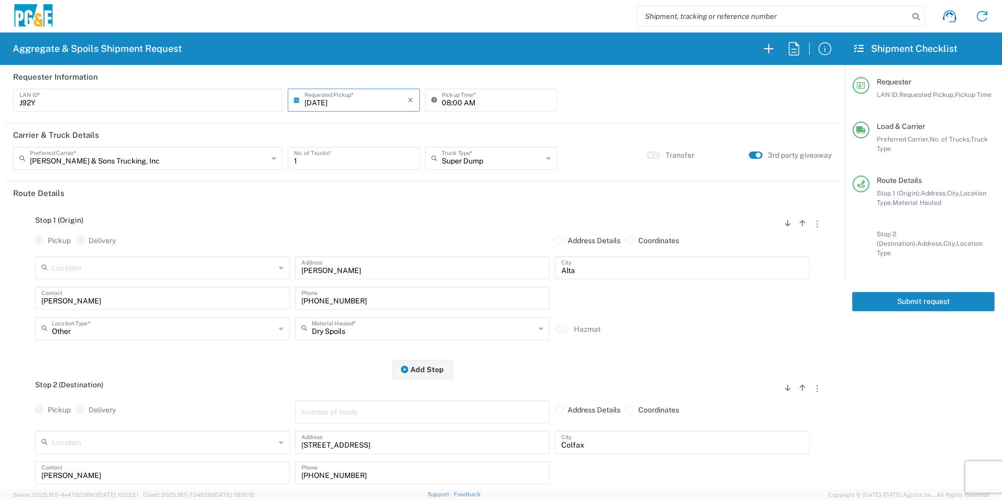
click at [915, 292] on button "Submit request" at bounding box center [923, 301] width 143 height 19
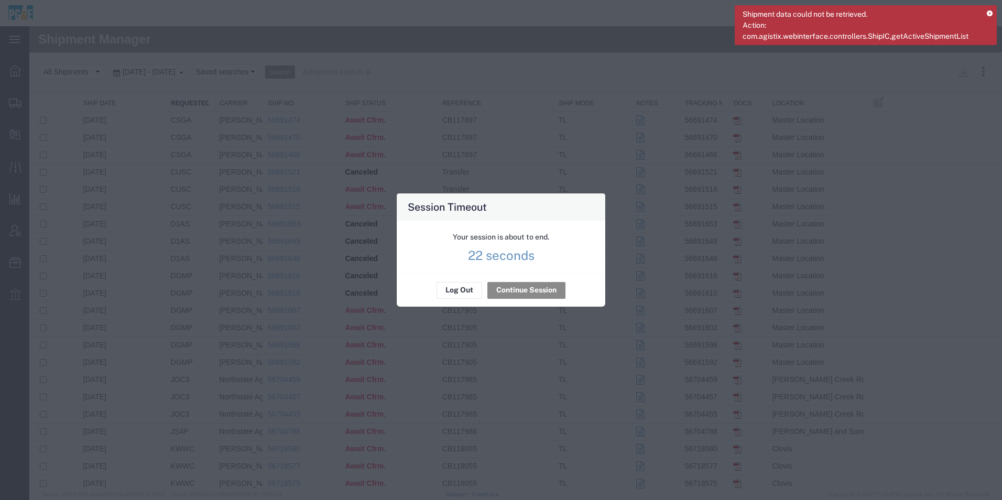
scroll to position [291, 0]
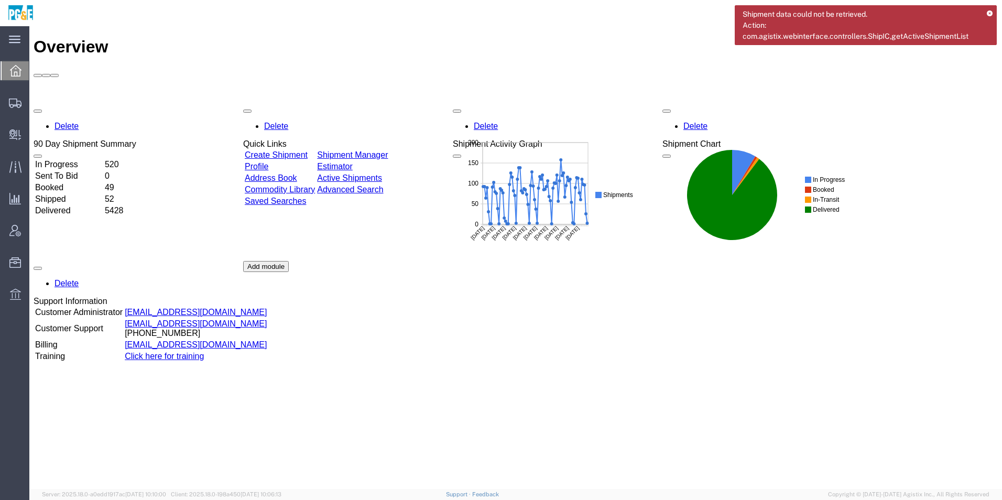
click at [388, 150] on link "Shipment Manager" at bounding box center [352, 154] width 71 height 9
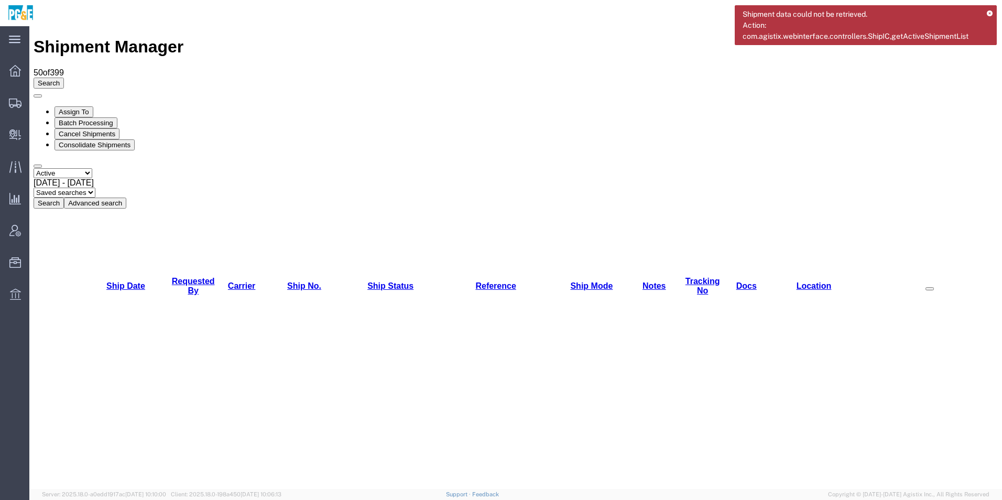
drag, startPoint x: 71, startPoint y: 71, endPoint x: 82, endPoint y: 75, distance: 11.8
click at [71, 168] on select "Select status Active All Shipments Approved Booked Canceled Delivered Denied Ne…" at bounding box center [63, 173] width 59 height 10
select select "ALL"
click at [34, 168] on select "Select status Active All Shipments Approved Booked Canceled Delivered Denied Ne…" at bounding box center [63, 173] width 59 height 10
click at [156, 74] on span "[DATE] - [DATE]" at bounding box center [545, 283] width 972 height 463
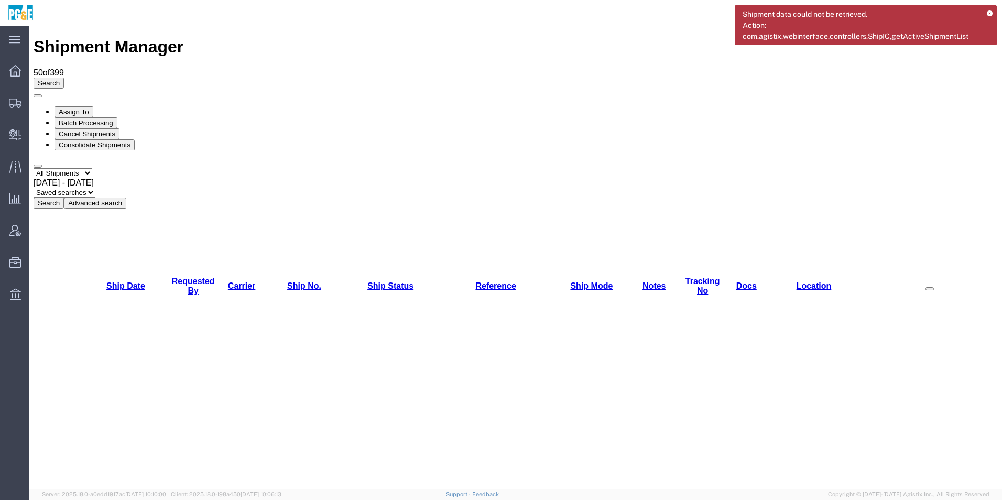
click at [64, 198] on button "Search" at bounding box center [49, 203] width 30 height 11
click at [200, 277] on link "Requested By" at bounding box center [193, 286] width 43 height 18
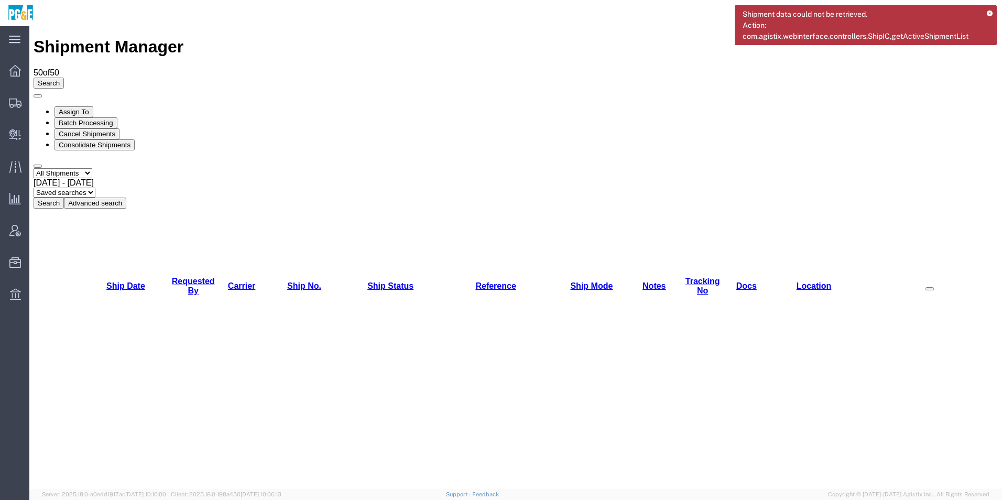
checkbox input "true"
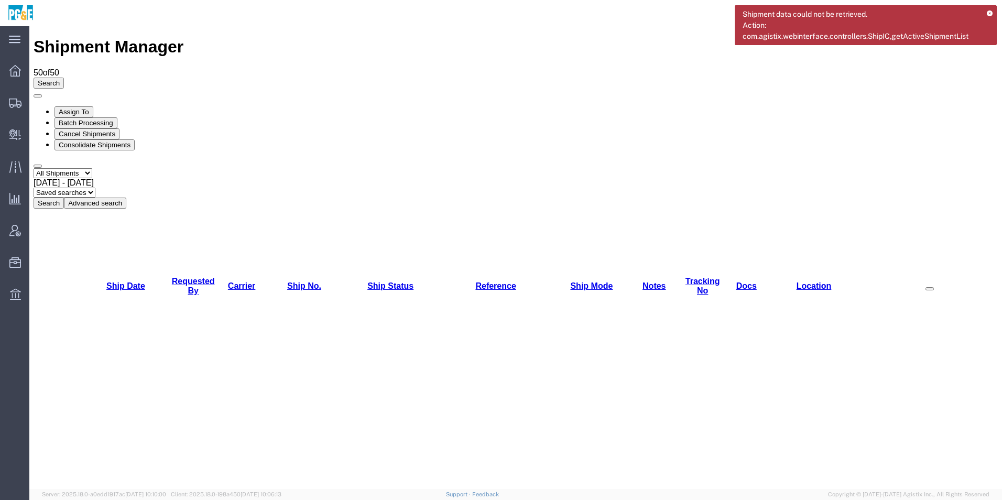
click at [119, 128] on button "Cancel Shipments" at bounding box center [86, 133] width 65 height 11
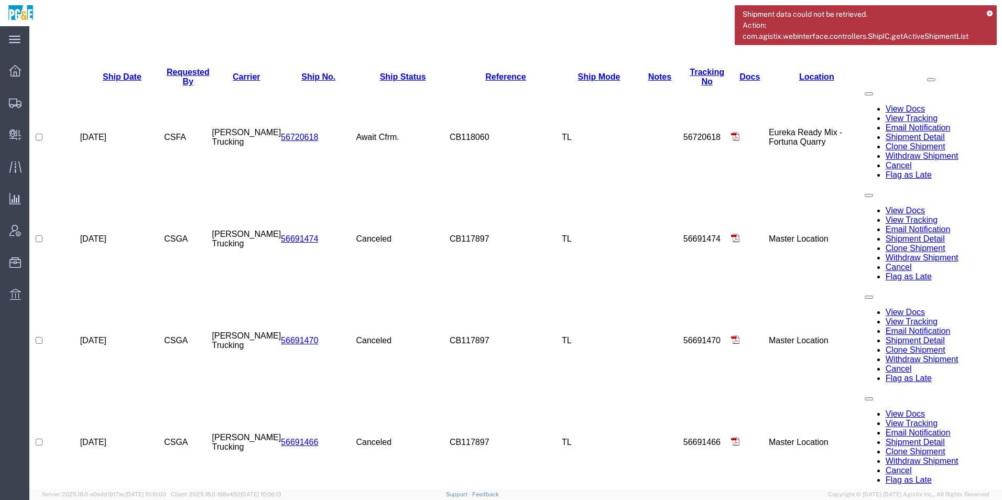
scroll to position [472, 0]
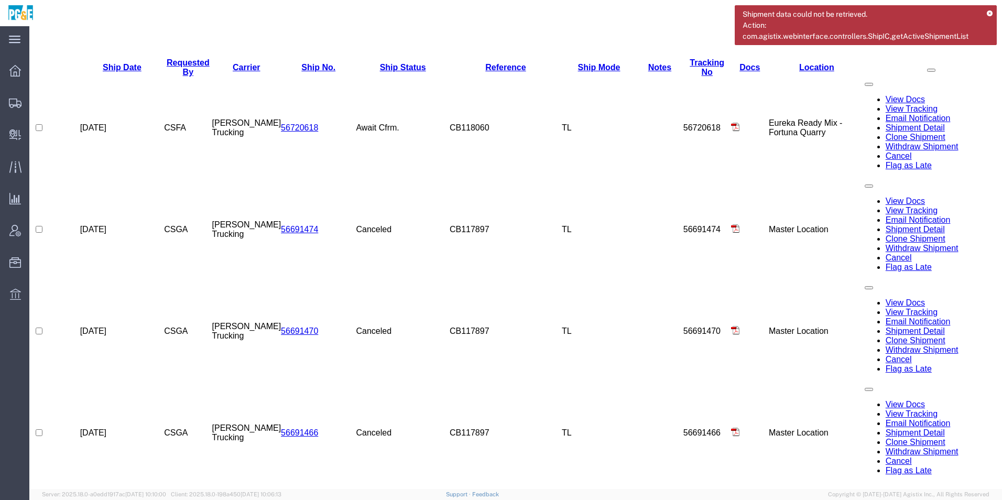
checkbox input "true"
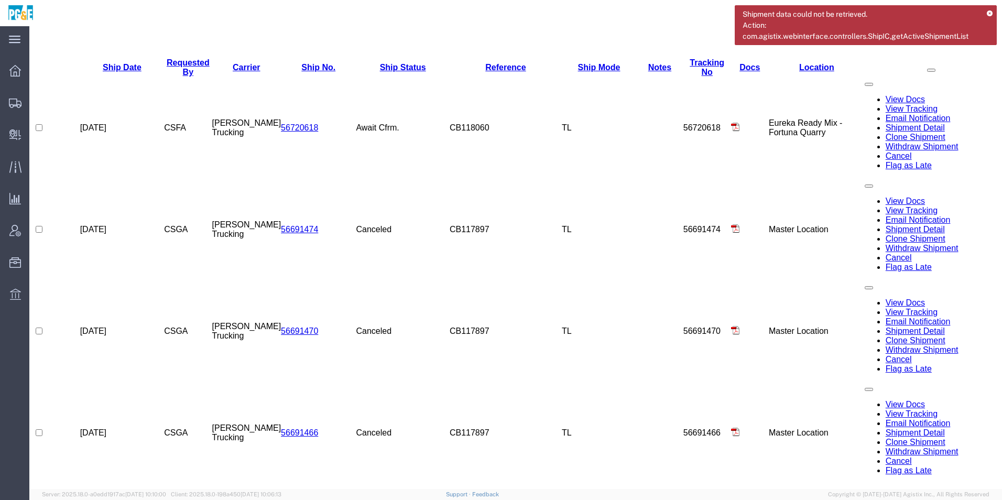
checkbox input "true"
